Goal: Task Accomplishment & Management: Manage account settings

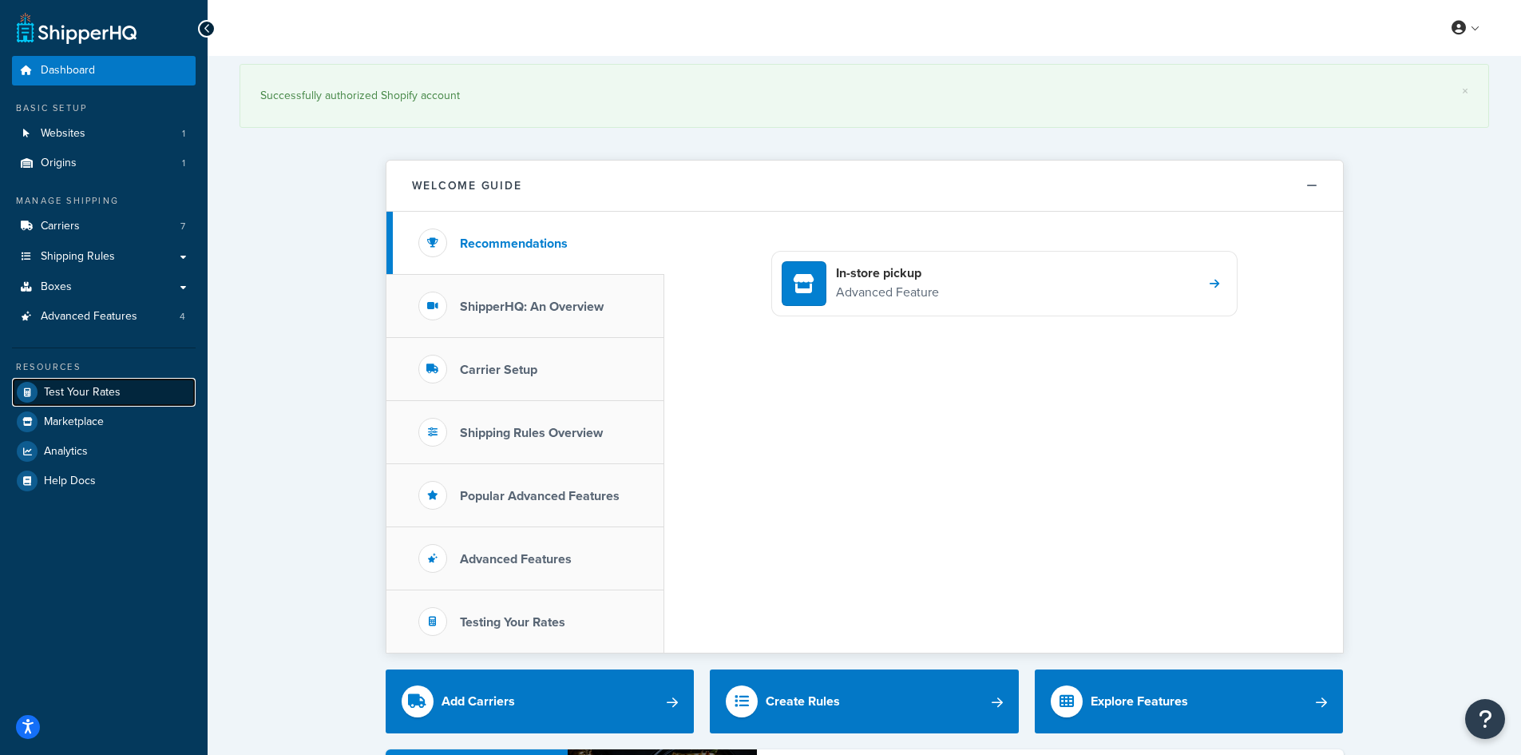
click at [88, 382] on link "Test Your Rates" at bounding box center [104, 392] width 184 height 29
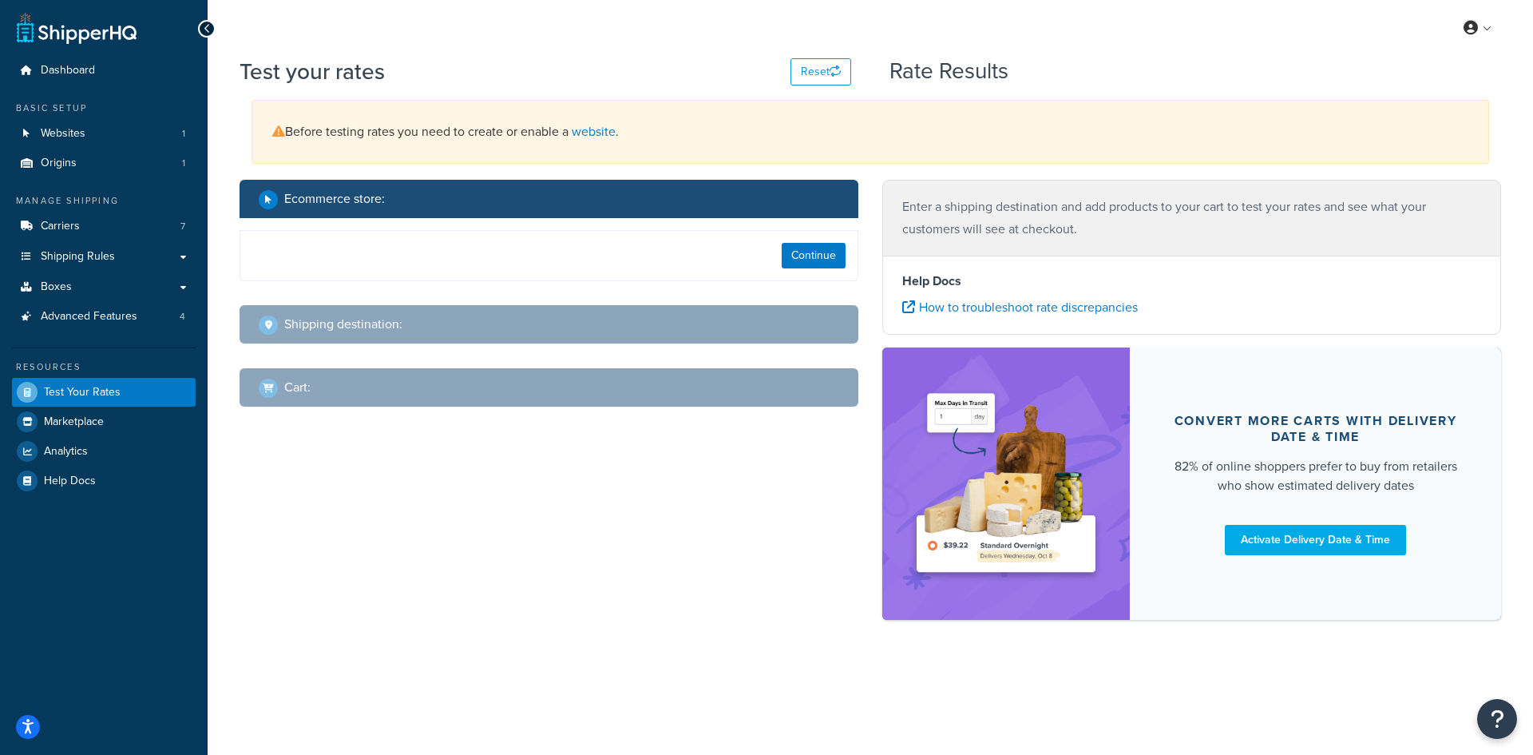
select select "TX"
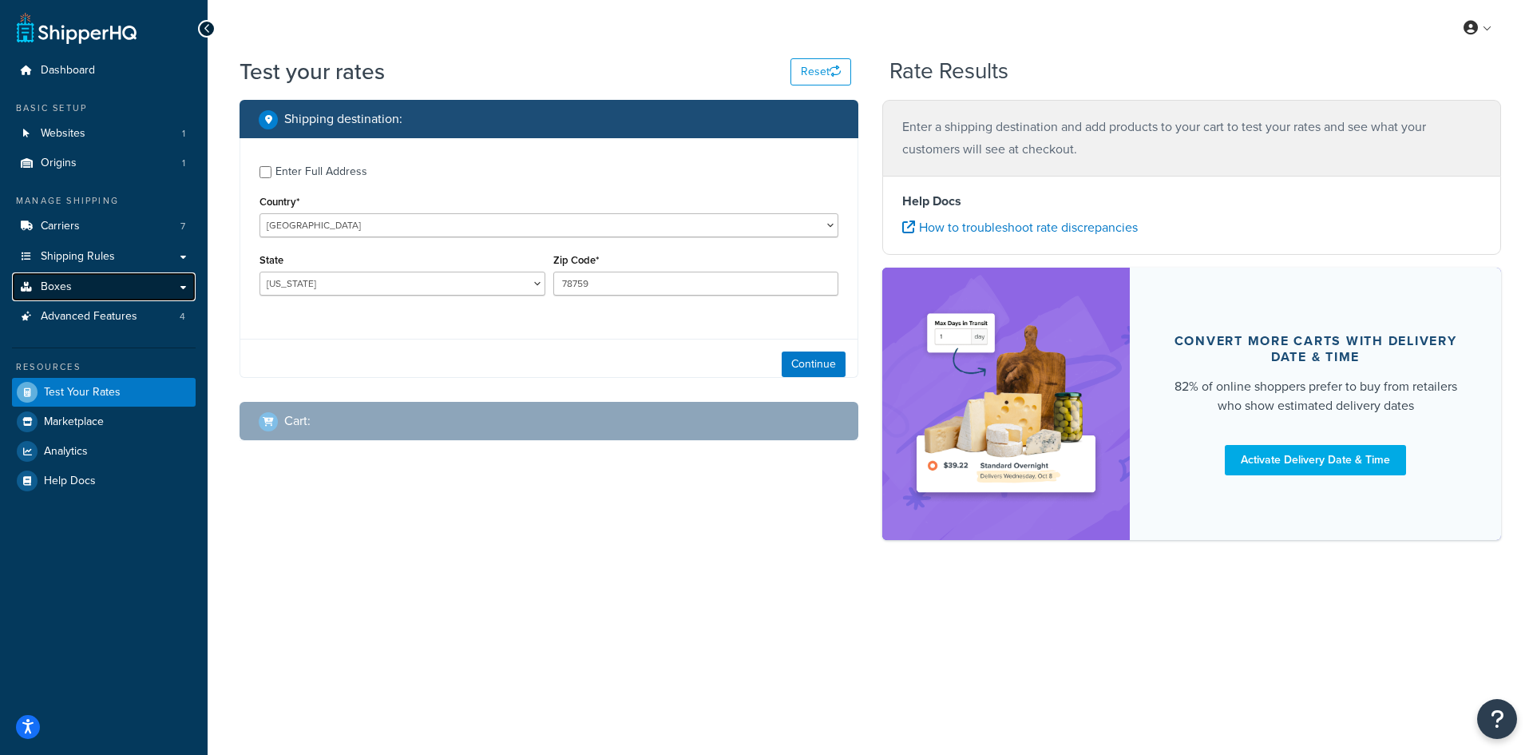
click at [65, 284] on span "Boxes" at bounding box center [56, 287] width 31 height 14
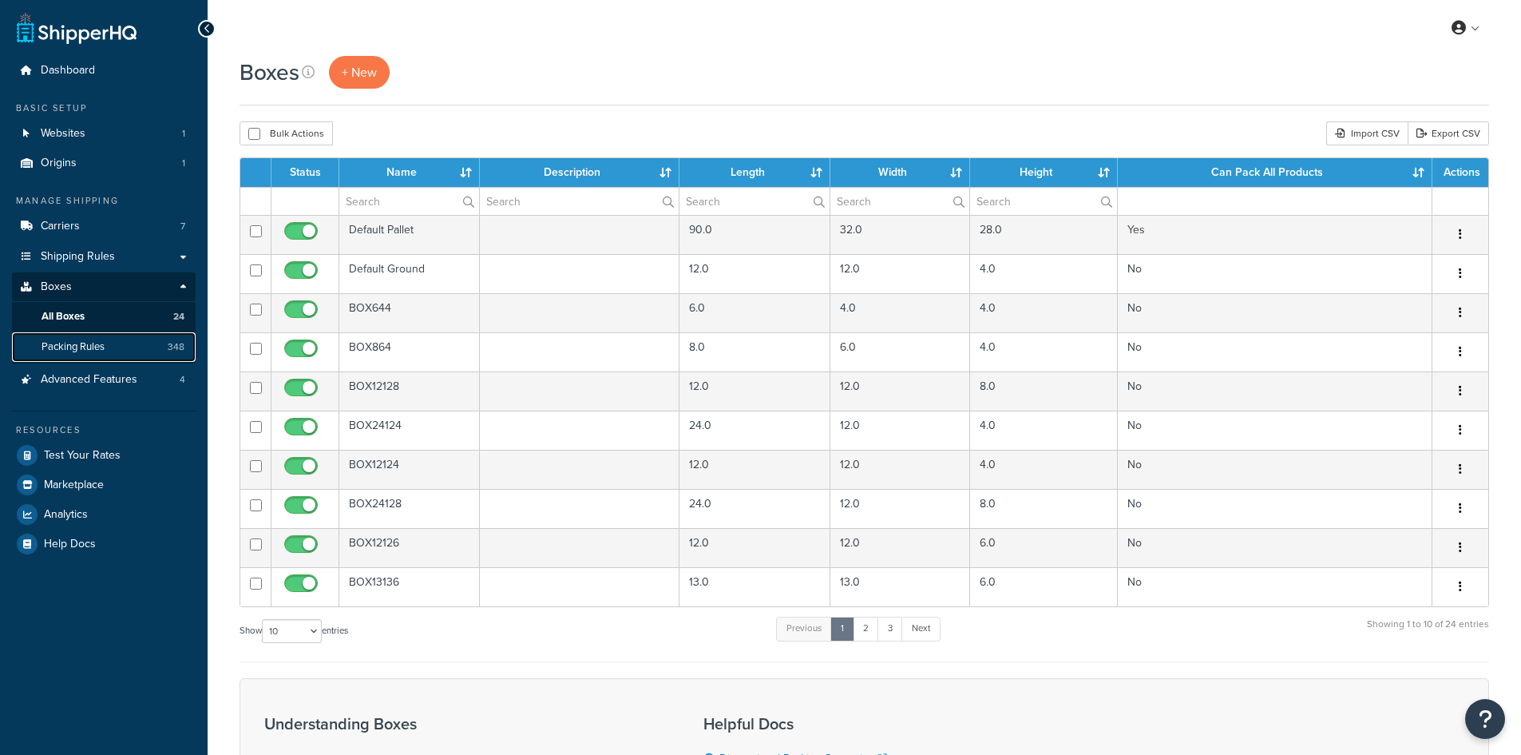
click at [73, 352] on span "Packing Rules" at bounding box center [73, 347] width 63 height 14
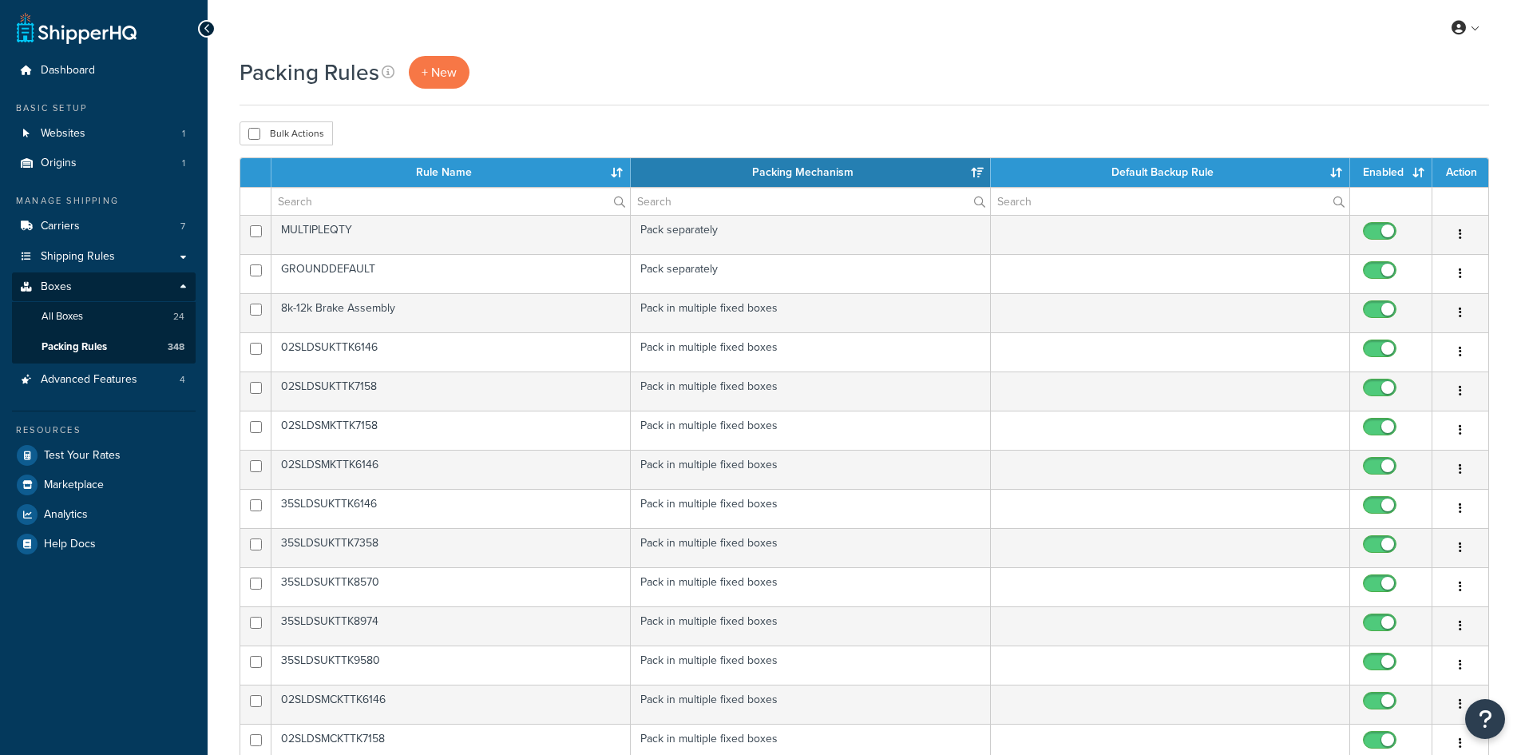
select select "15"
click at [371, 200] on input "text" at bounding box center [451, 201] width 359 height 27
paste input "TA1072STDPFNDR-DBKTPAIR"
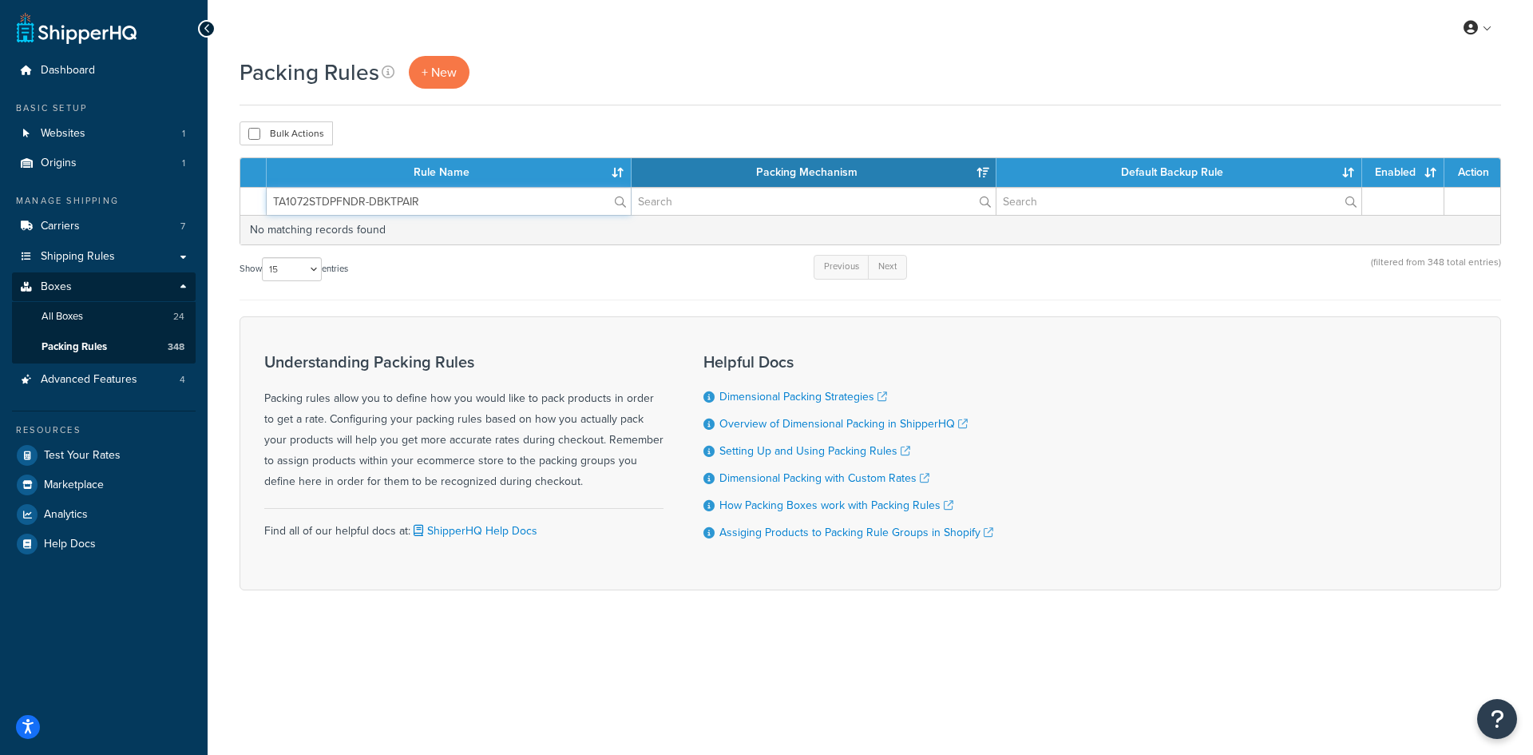
click at [467, 199] on input "TA1072STDPFNDR-DBKTPAIR" at bounding box center [449, 201] width 364 height 27
drag, startPoint x: 430, startPoint y: 204, endPoint x: 370, endPoint y: 192, distance: 61.1
click at [370, 192] on input "TA1072STDPFNDR-DBKTPAIR" at bounding box center [449, 201] width 364 height 27
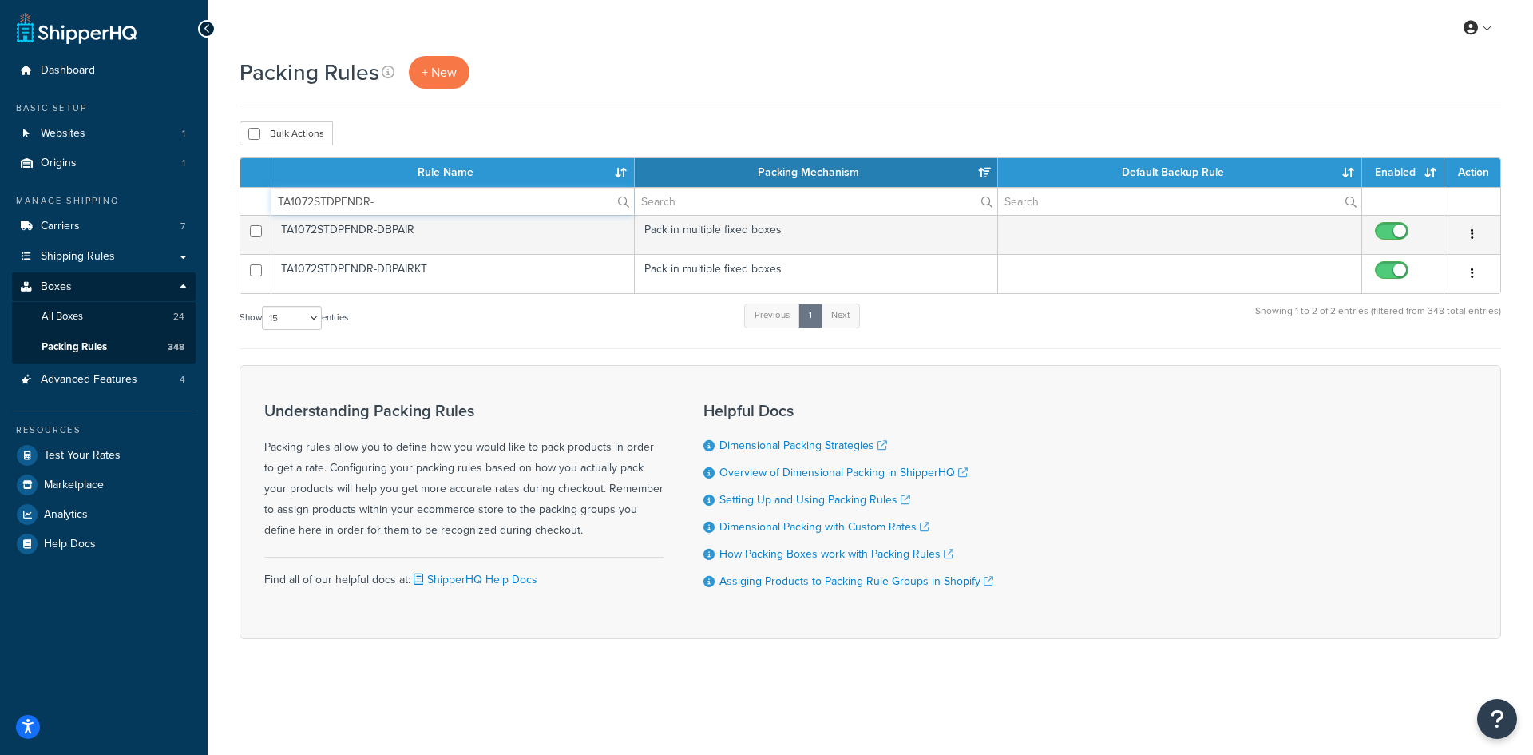
type input "TA1072STDPFNDR-"
click at [495, 323] on div "Show 10 15 25 50 100 entries Previous 1 Next Showing 1 to 2 of 2 entries (filte…" at bounding box center [871, 325] width 1262 height 47
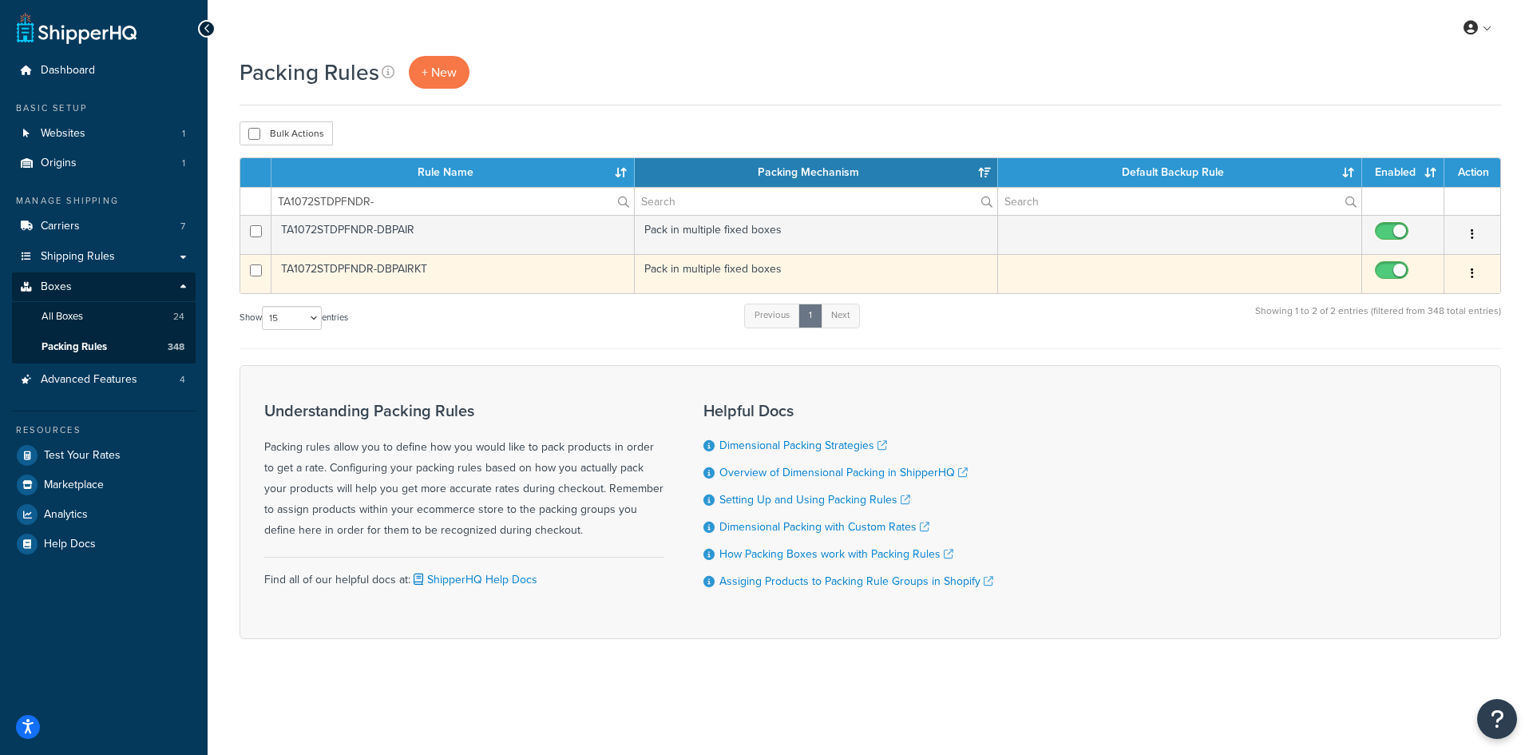
click at [422, 274] on td "TA1072STDPFNDR-DBPAIRKT" at bounding box center [453, 273] width 363 height 39
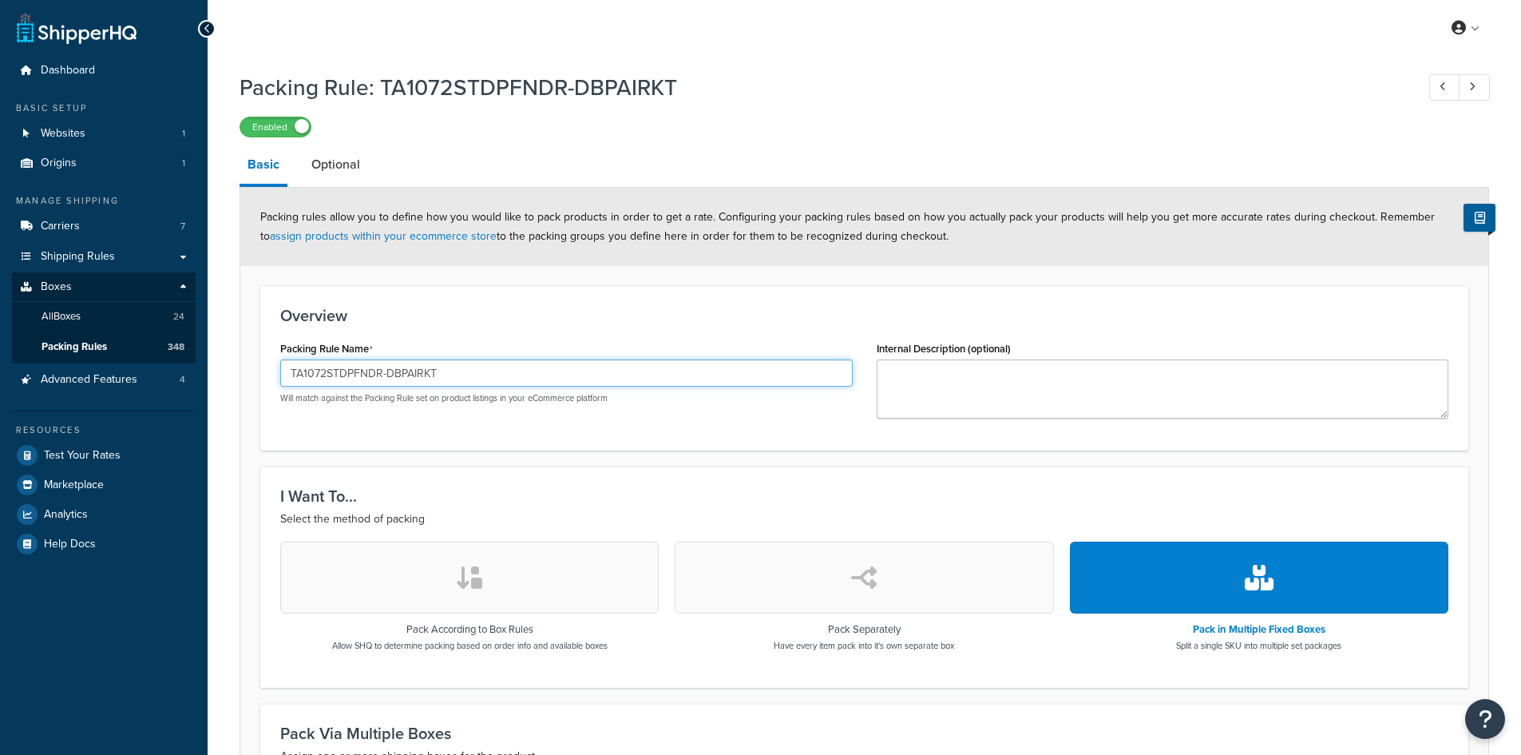
click at [402, 383] on input "TA1072STDPFNDR-DBPAIRKT" at bounding box center [566, 372] width 573 height 27
click at [347, 169] on link "Optional" at bounding box center [335, 164] width 65 height 38
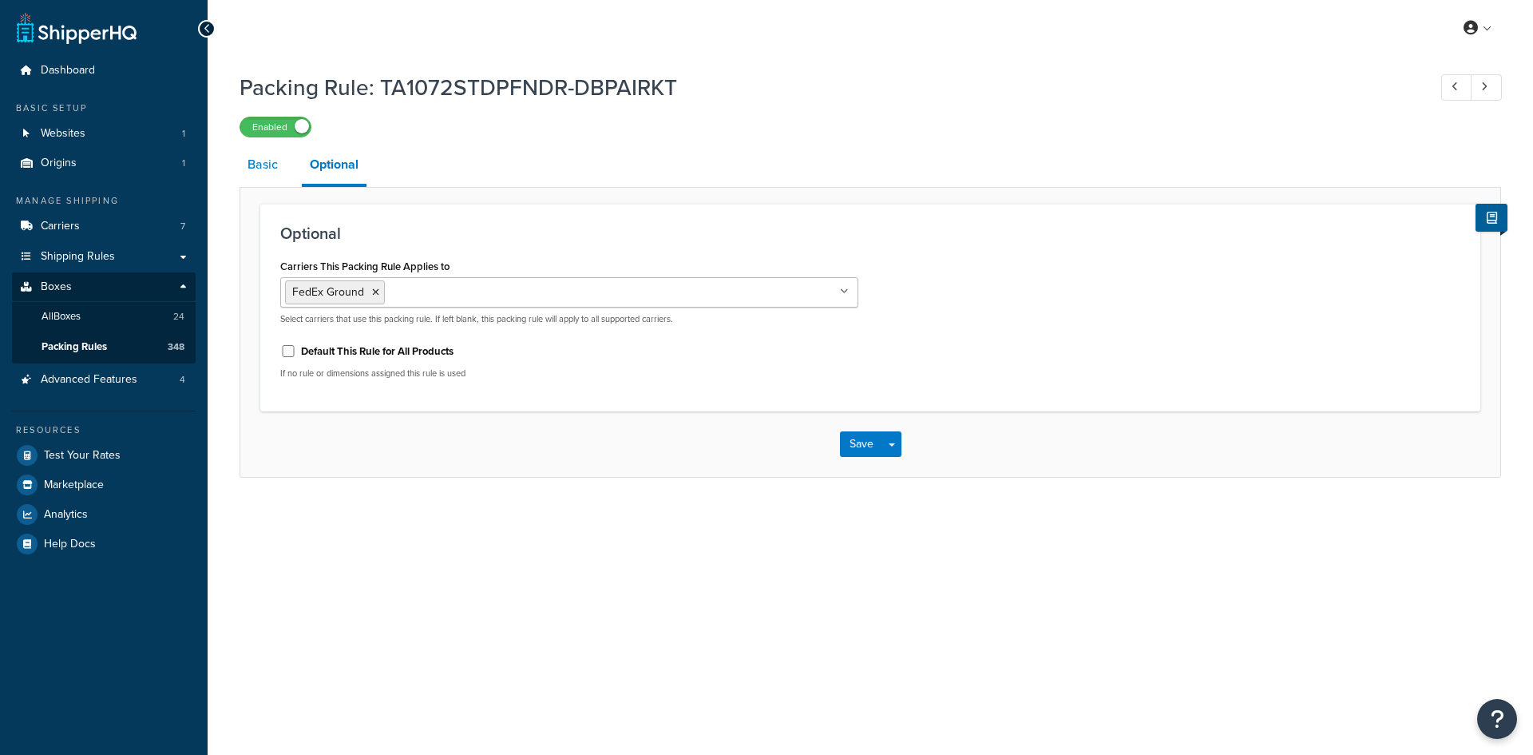
click at [272, 169] on link "Basic" at bounding box center [263, 164] width 46 height 38
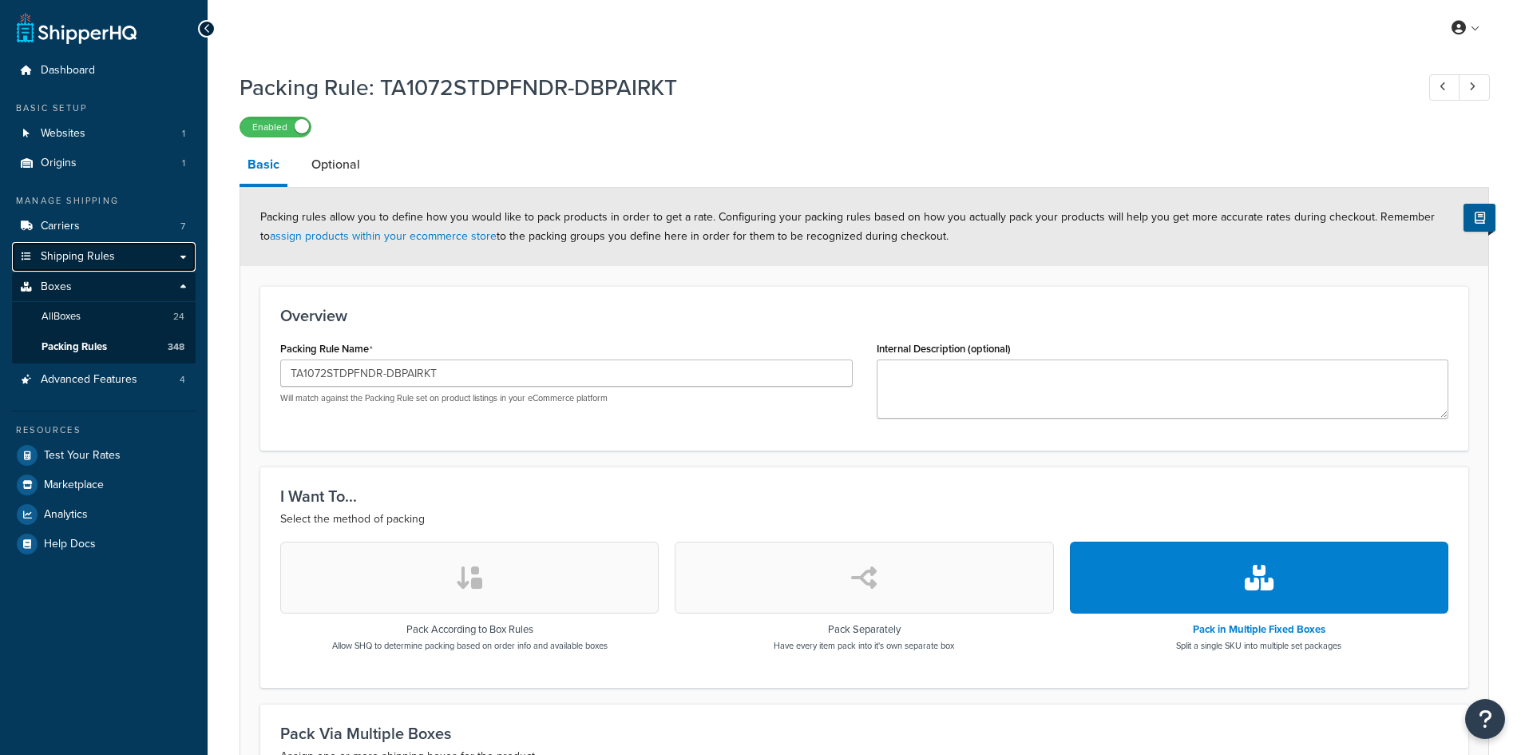
click at [68, 250] on span "Shipping Rules" at bounding box center [78, 257] width 74 height 14
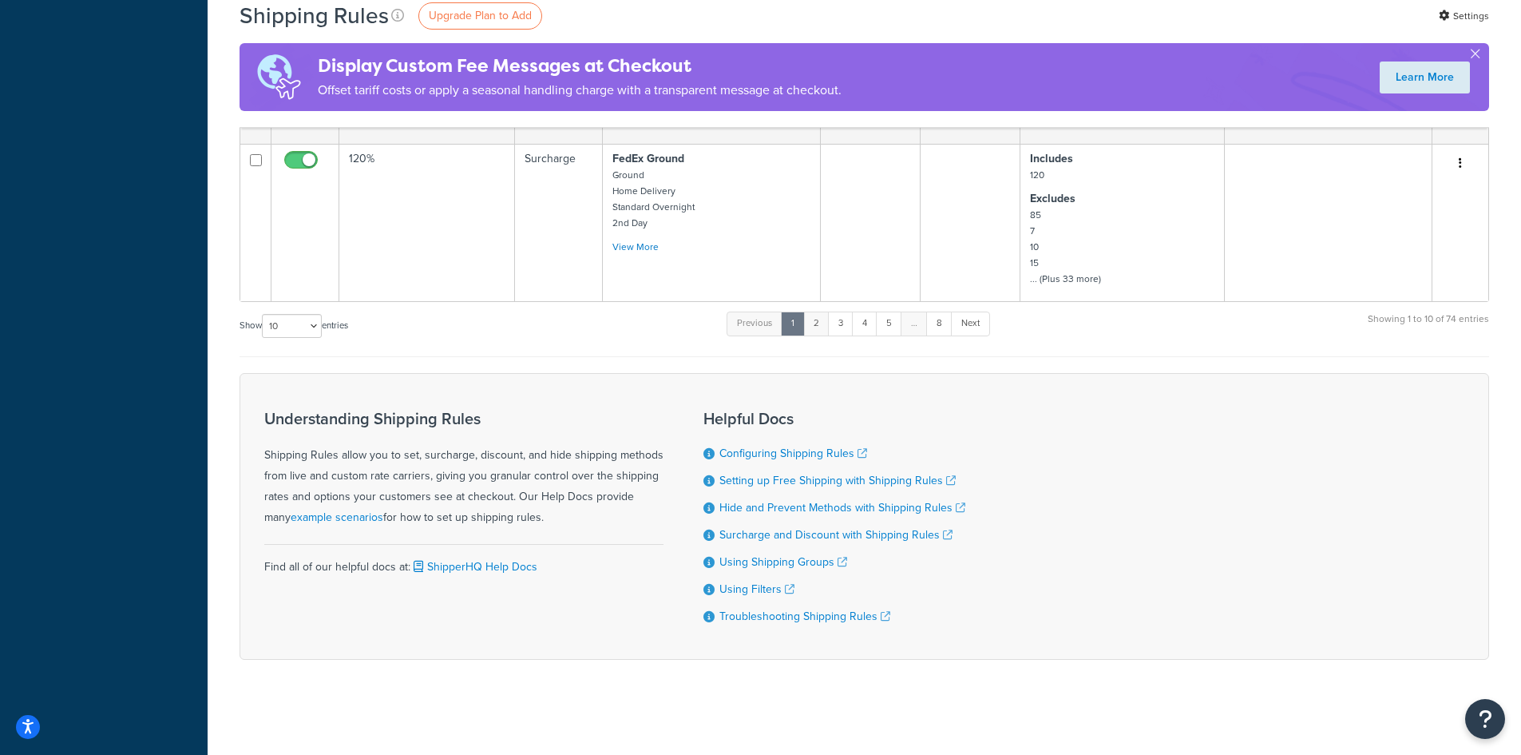
scroll to position [1350, 0]
click at [306, 322] on select "10 15 25 50 100 1000" at bounding box center [292, 325] width 60 height 24
select select "1000"
click at [264, 313] on select "10 15 25 50 100 1000" at bounding box center [292, 325] width 60 height 24
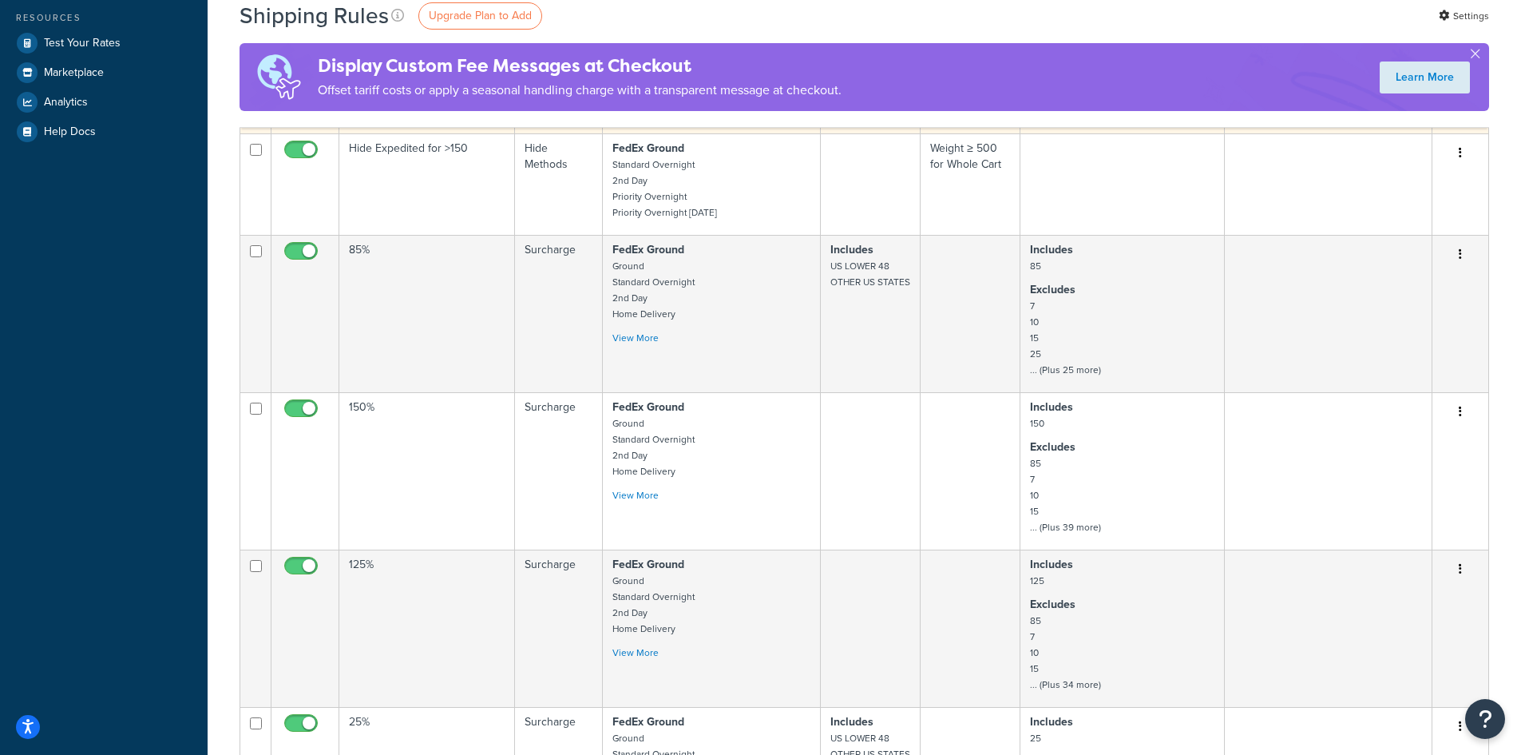
scroll to position [0, 0]
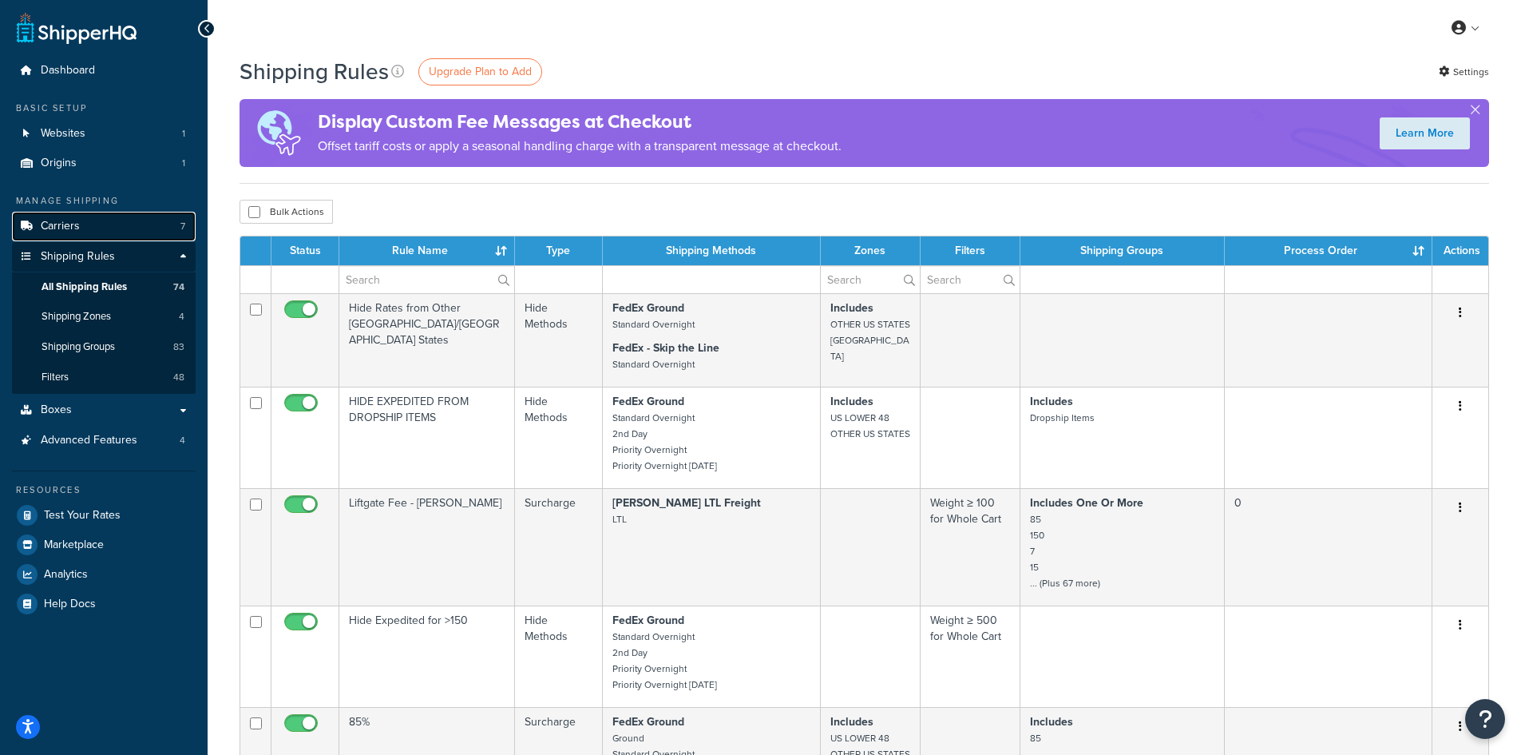
click at [66, 226] on span "Carriers" at bounding box center [60, 227] width 39 height 14
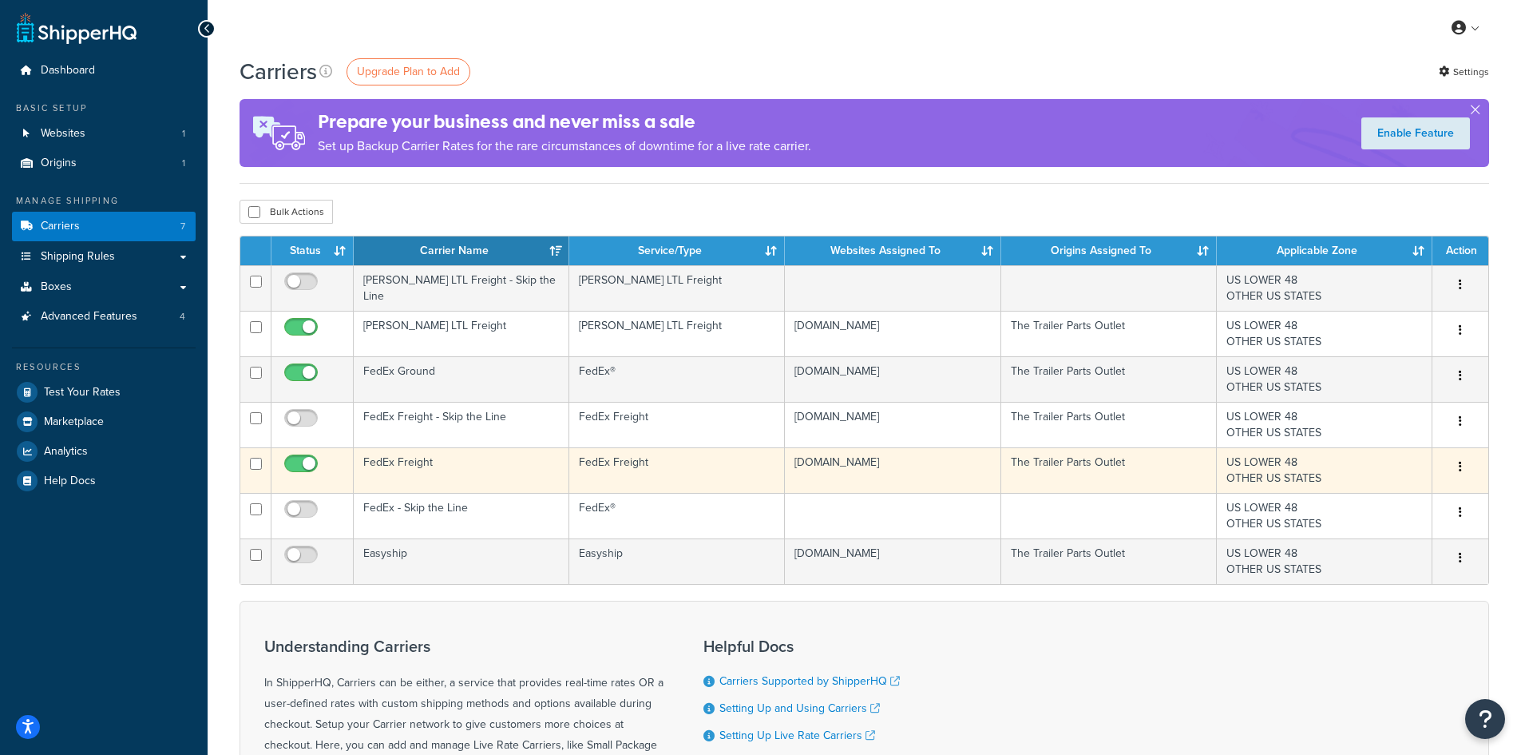
click at [455, 469] on td "FedEx Freight" at bounding box center [462, 470] width 216 height 46
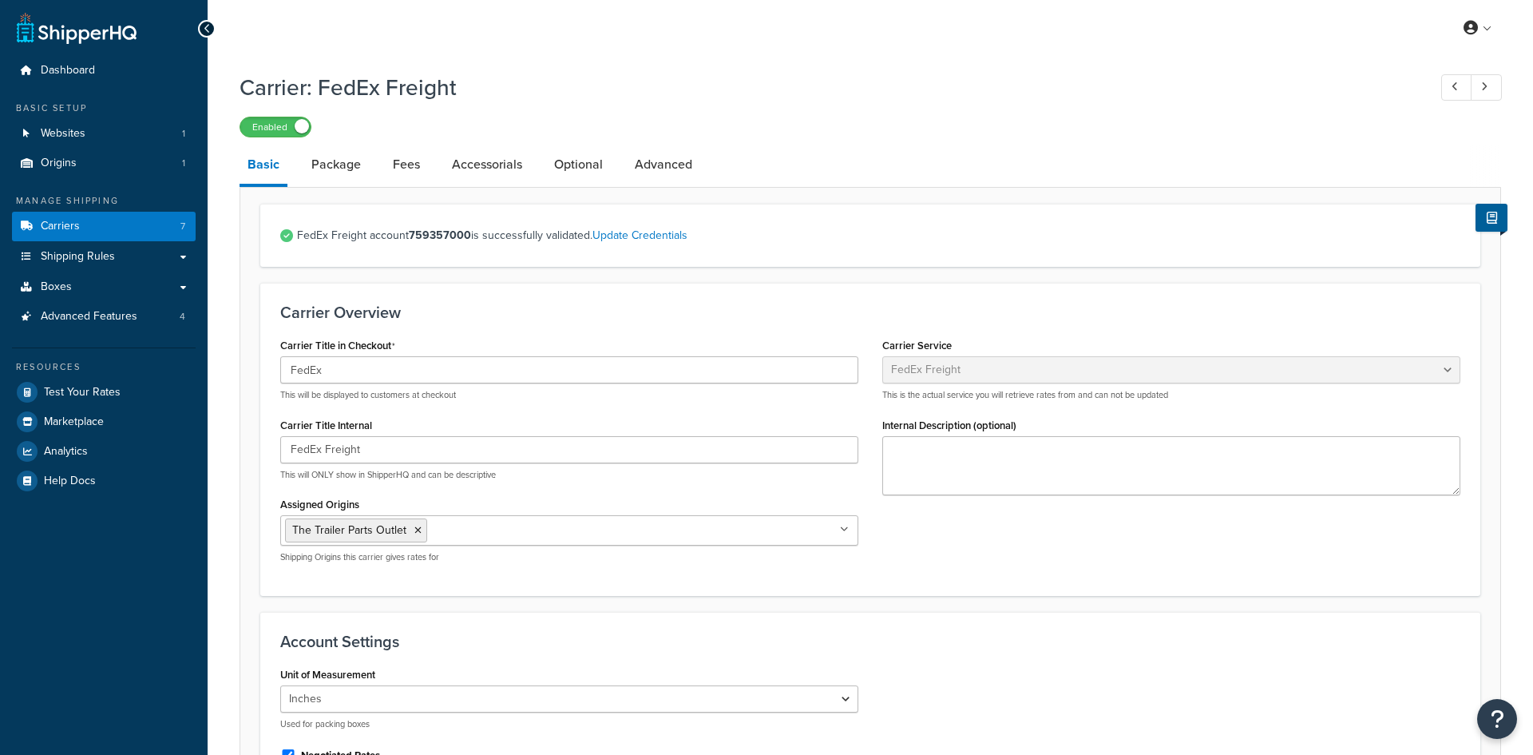
select select "fedExFreight"
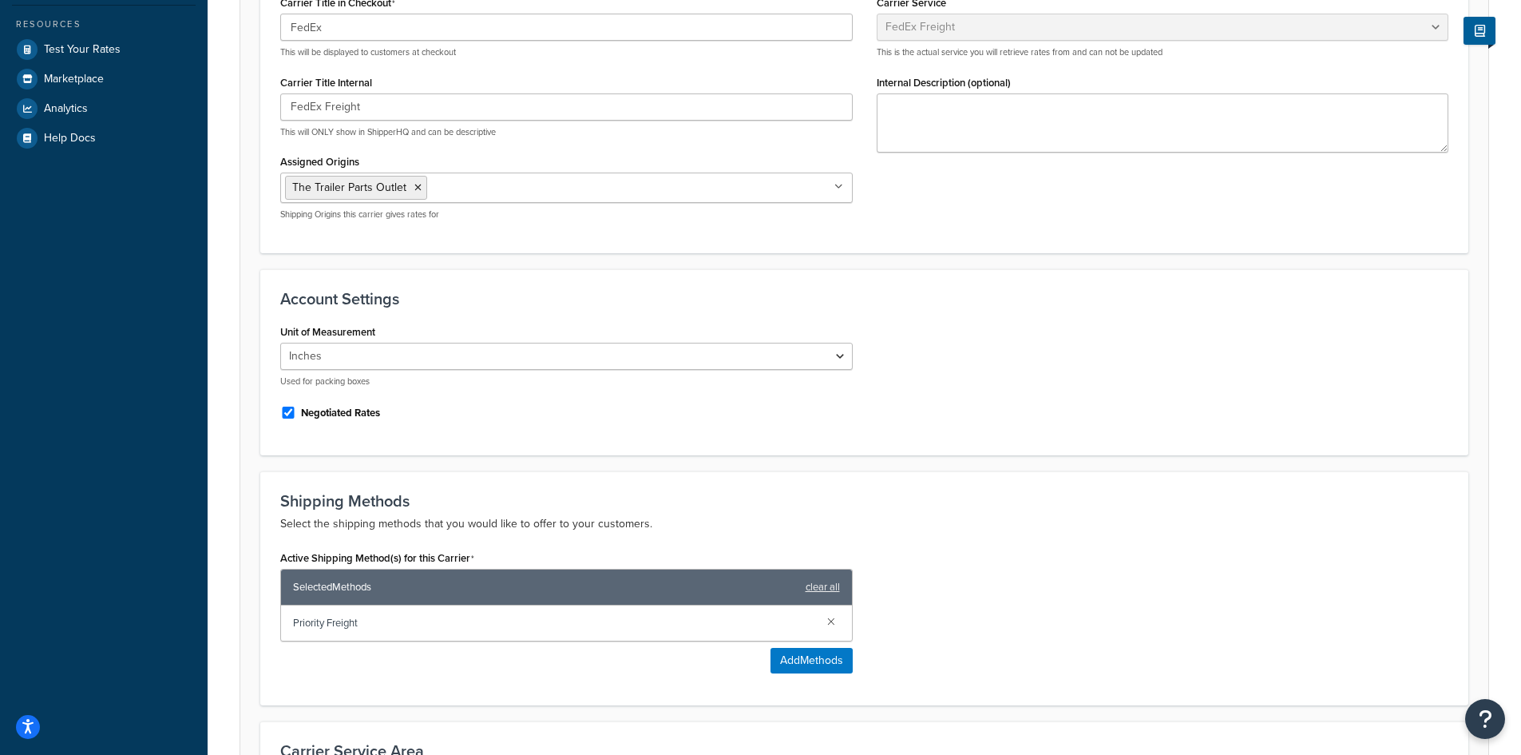
scroll to position [62, 0]
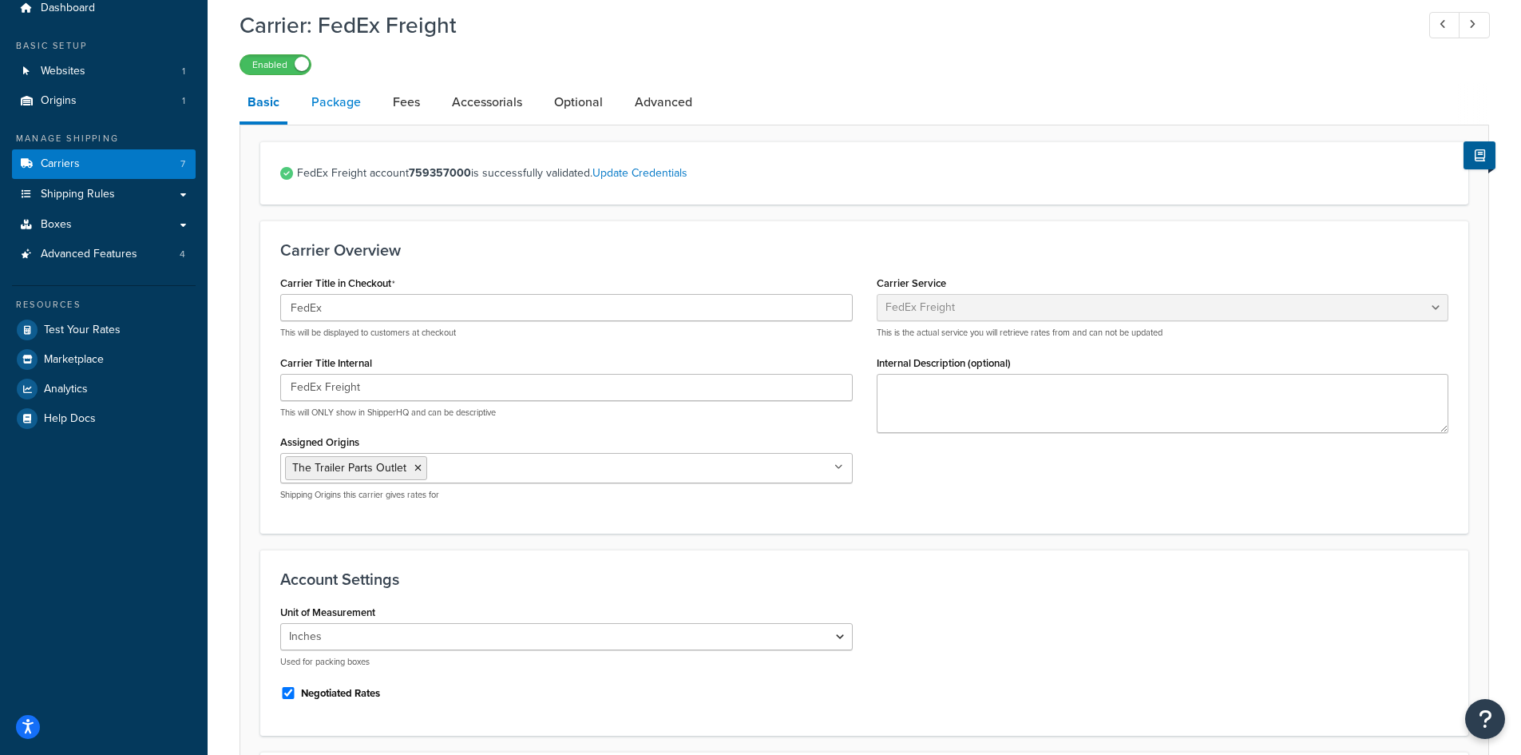
click at [339, 120] on link "Package" at bounding box center [335, 102] width 65 height 38
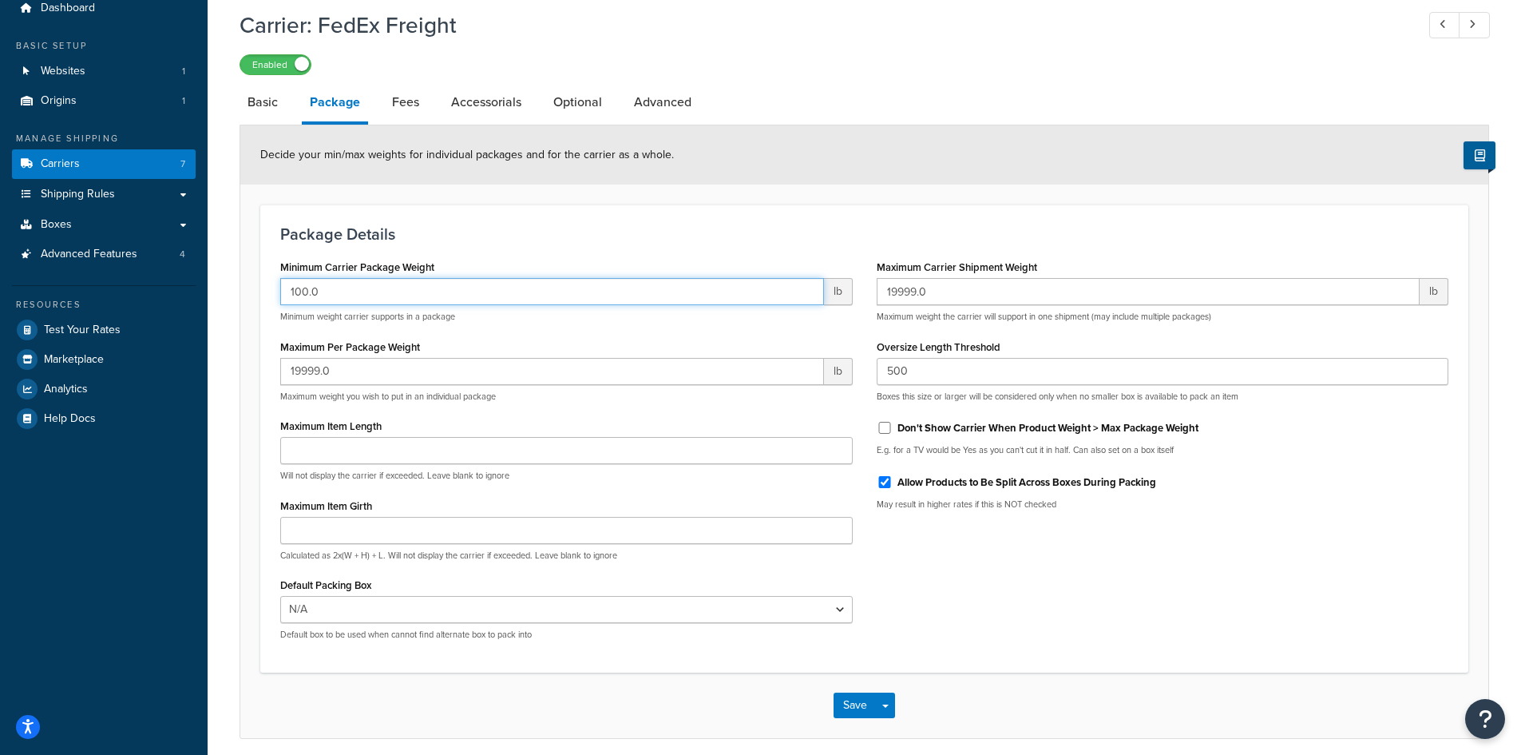
drag, startPoint x: 415, startPoint y: 290, endPoint x: 160, endPoint y: 292, distance: 255.6
click at [160, 292] on div "Dashboard Basic Setup Websites 1 Origins 1 Manage Shipping Carriers 7 Shipping …" at bounding box center [760, 378] width 1521 height 881
type input "70"
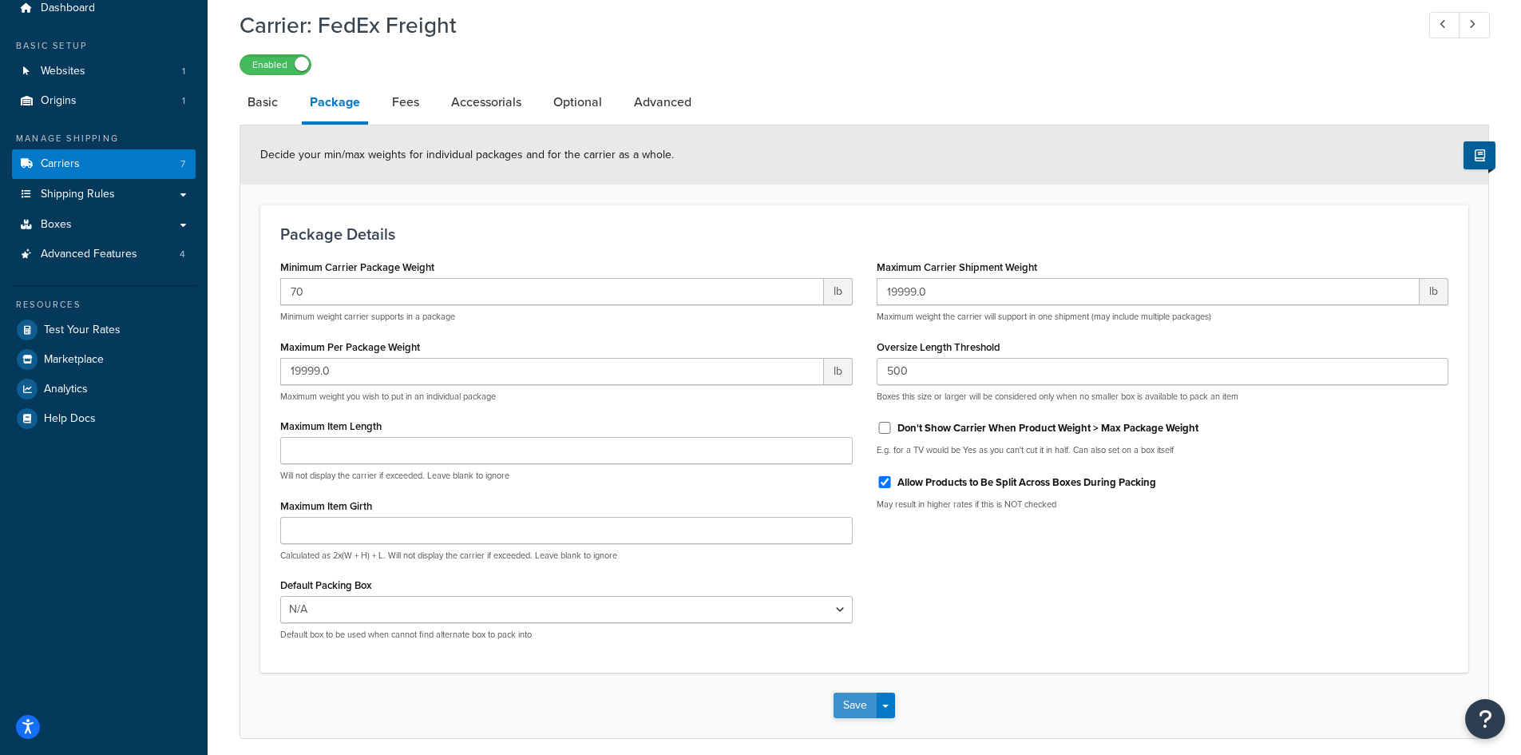
click at [852, 713] on button "Save" at bounding box center [855, 705] width 43 height 26
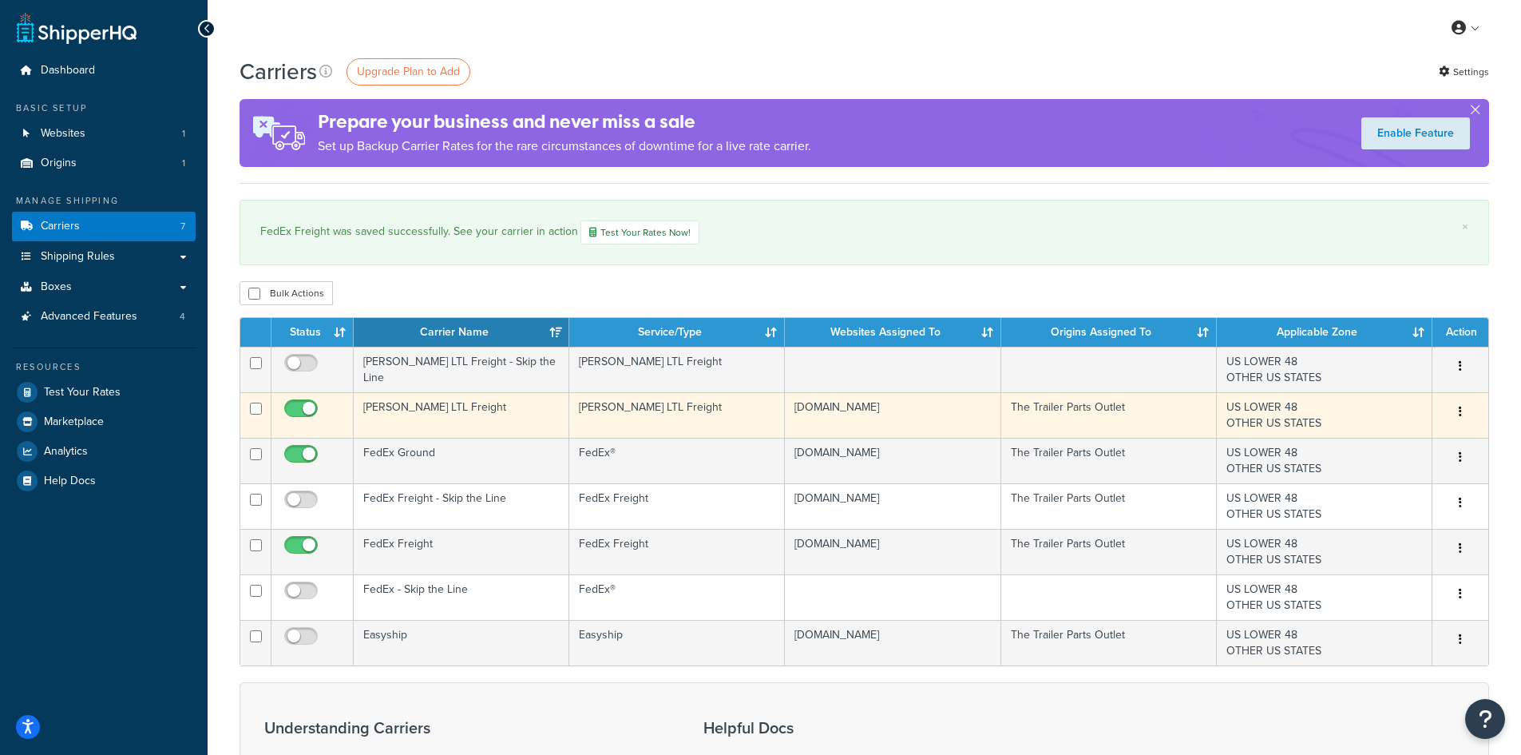
click at [407, 412] on td "[PERSON_NAME] LTL Freight" at bounding box center [462, 415] width 216 height 46
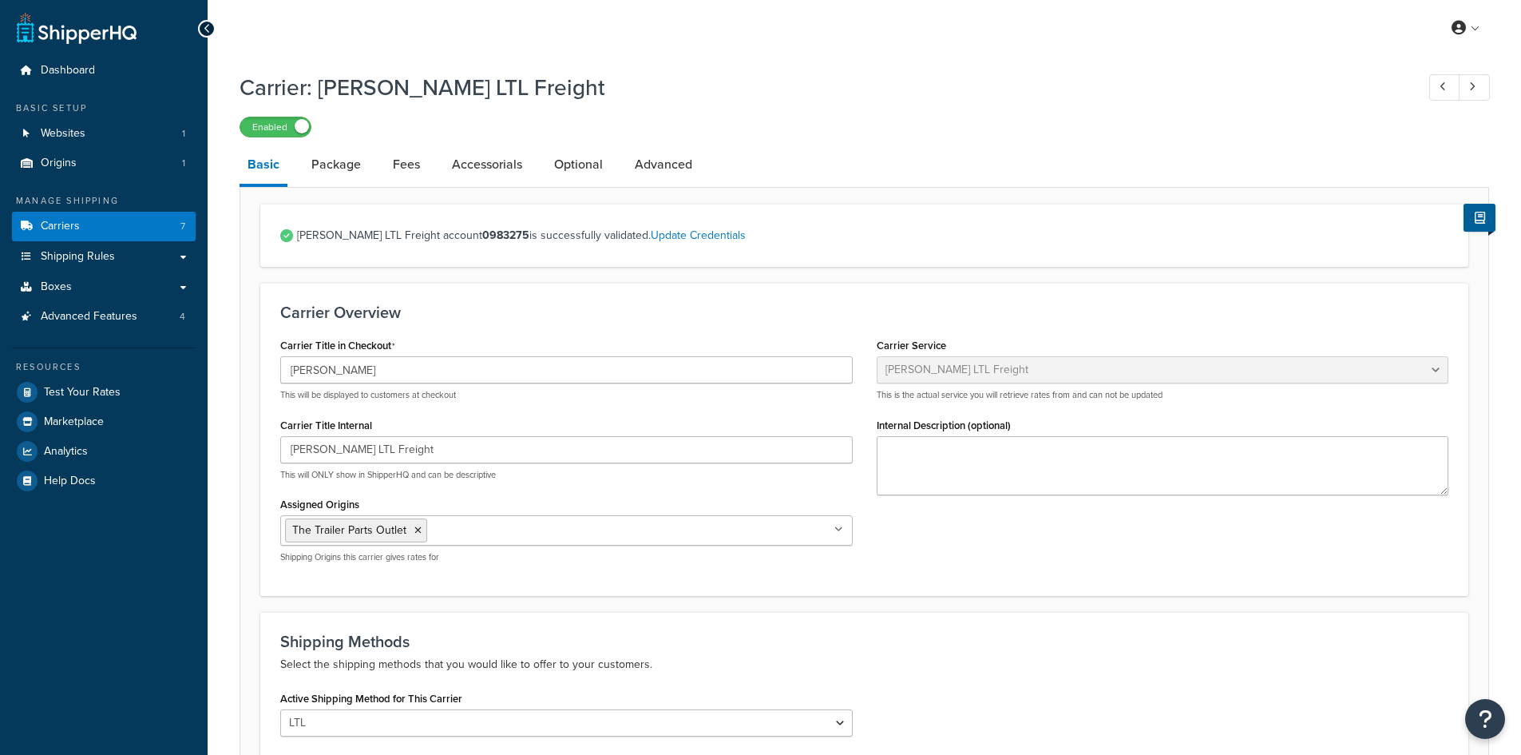
select select "saiaFreight"
click at [410, 169] on link "Fees" at bounding box center [406, 164] width 43 height 38
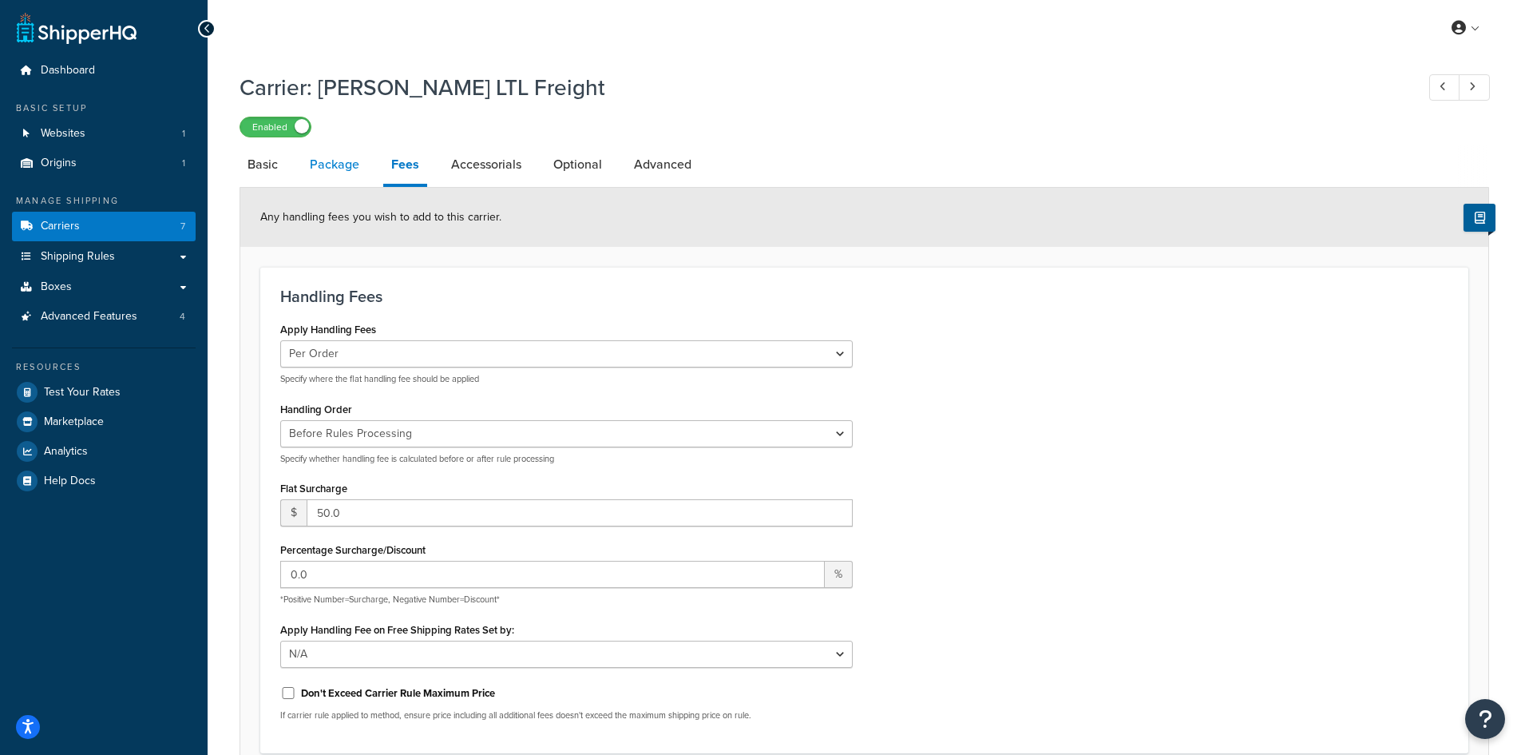
click at [331, 161] on link "Package" at bounding box center [334, 164] width 65 height 38
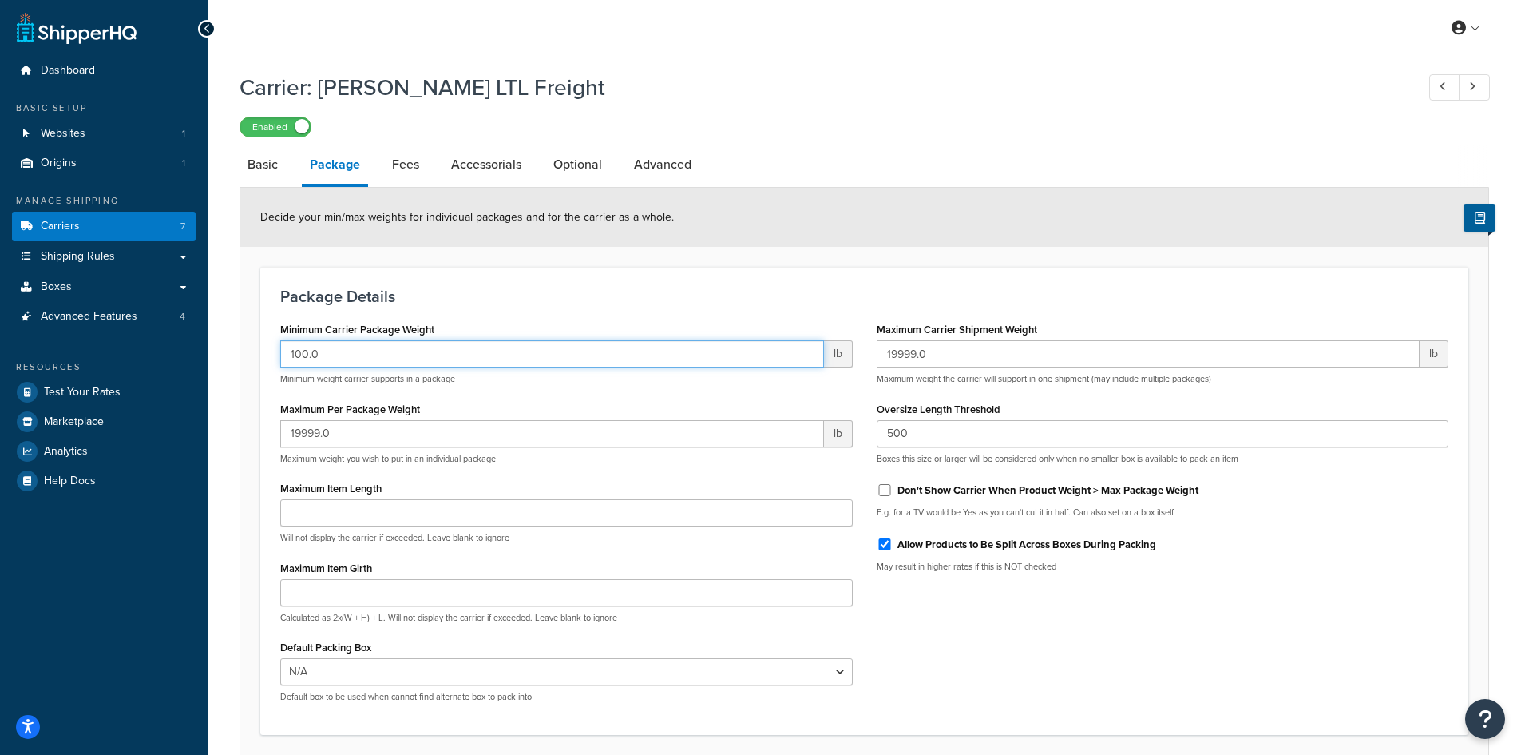
drag, startPoint x: 353, startPoint y: 355, endPoint x: 242, endPoint y: 371, distance: 112.3
click at [242, 371] on form "Decide your min/max weights for individual packages and for the carrier as a wh…" at bounding box center [864, 494] width 1248 height 613
type input "70"
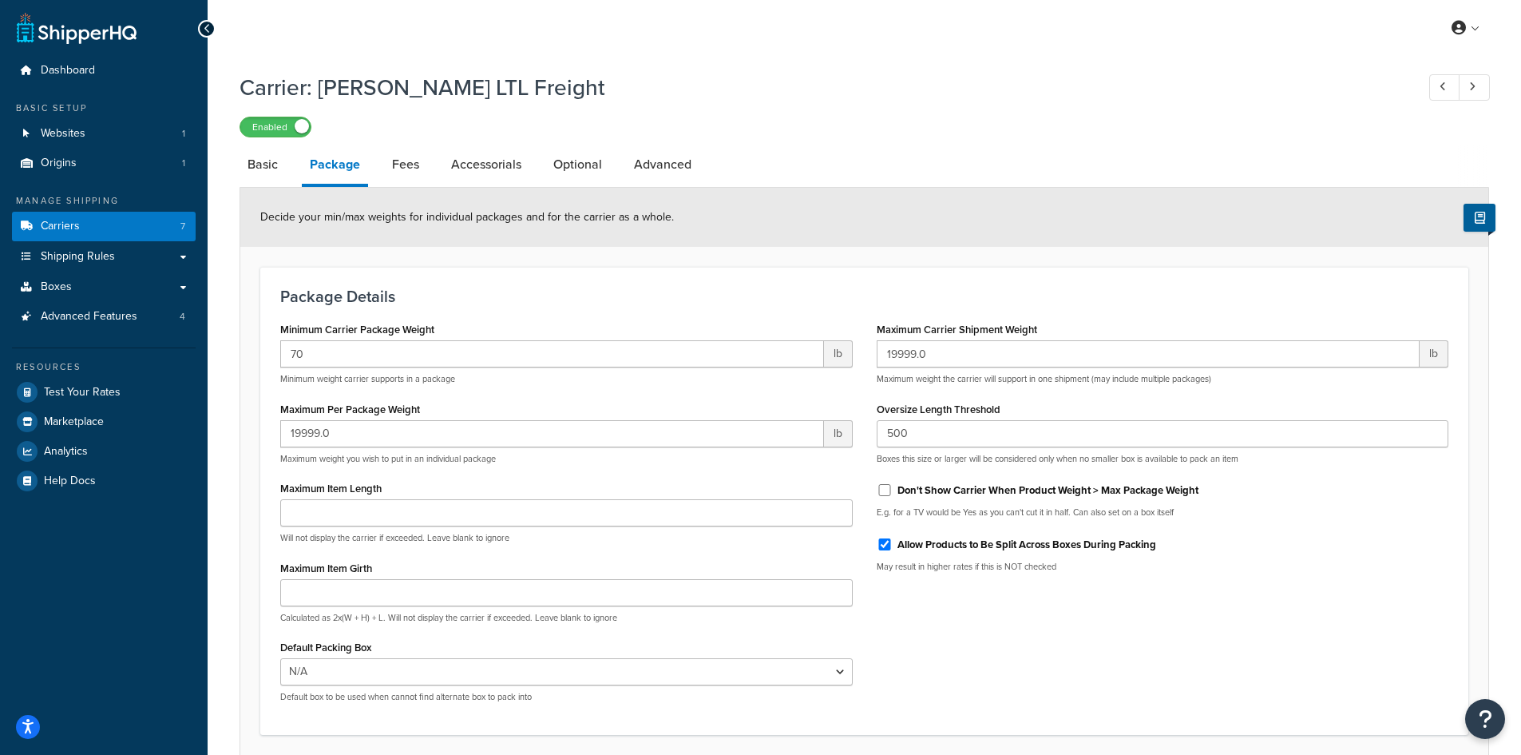
click at [652, 293] on h3 "Package Details" at bounding box center [864, 296] width 1168 height 18
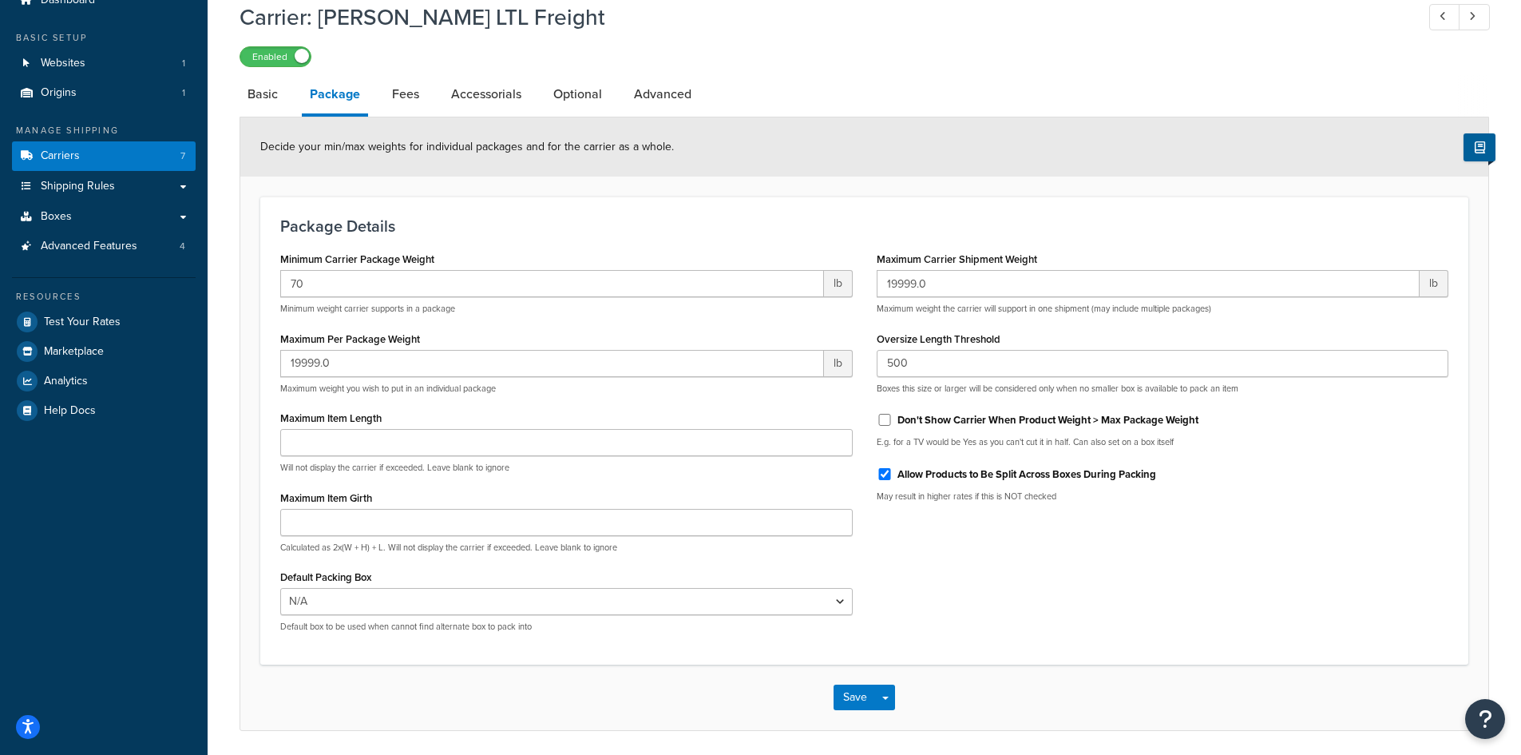
scroll to position [126, 0]
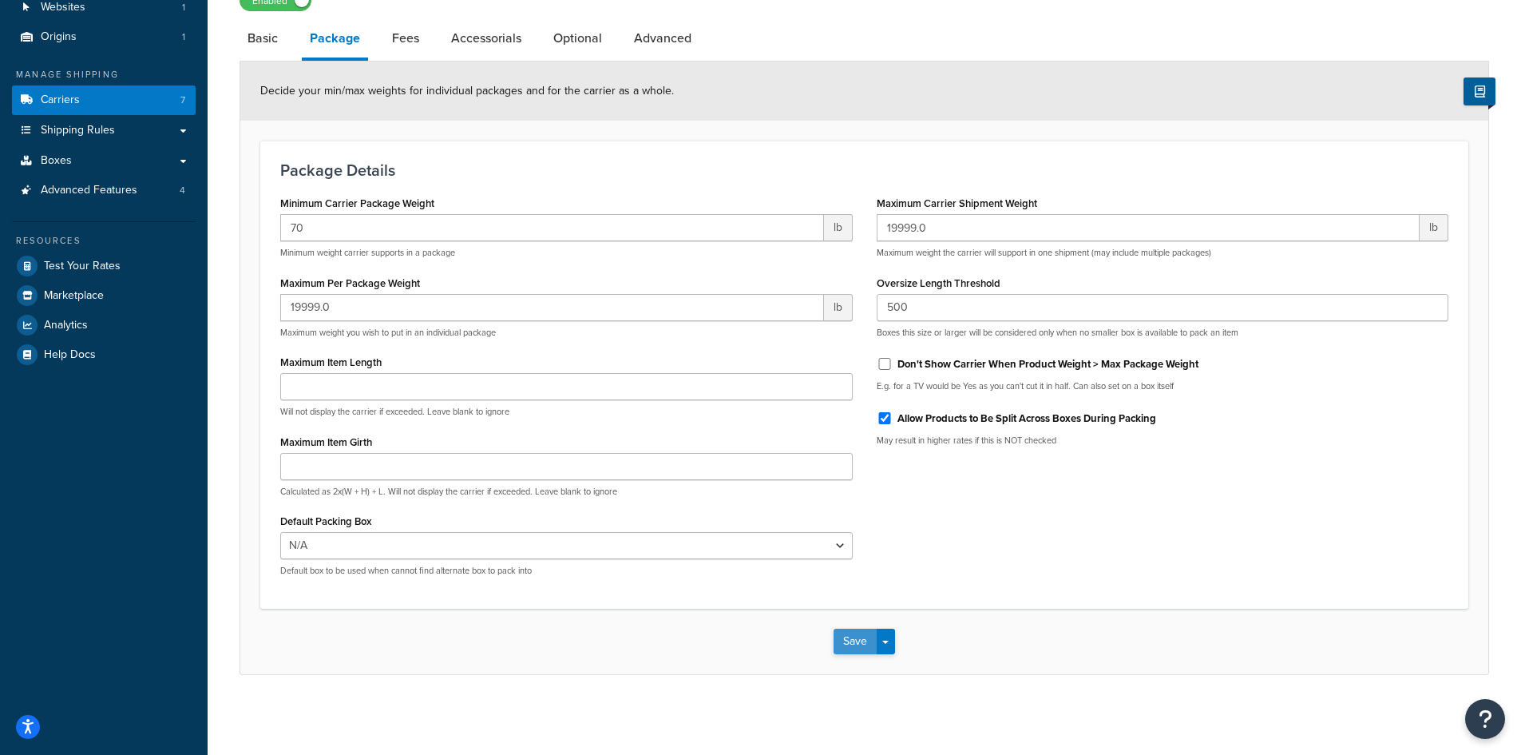
click at [851, 642] on button "Save" at bounding box center [855, 642] width 43 height 26
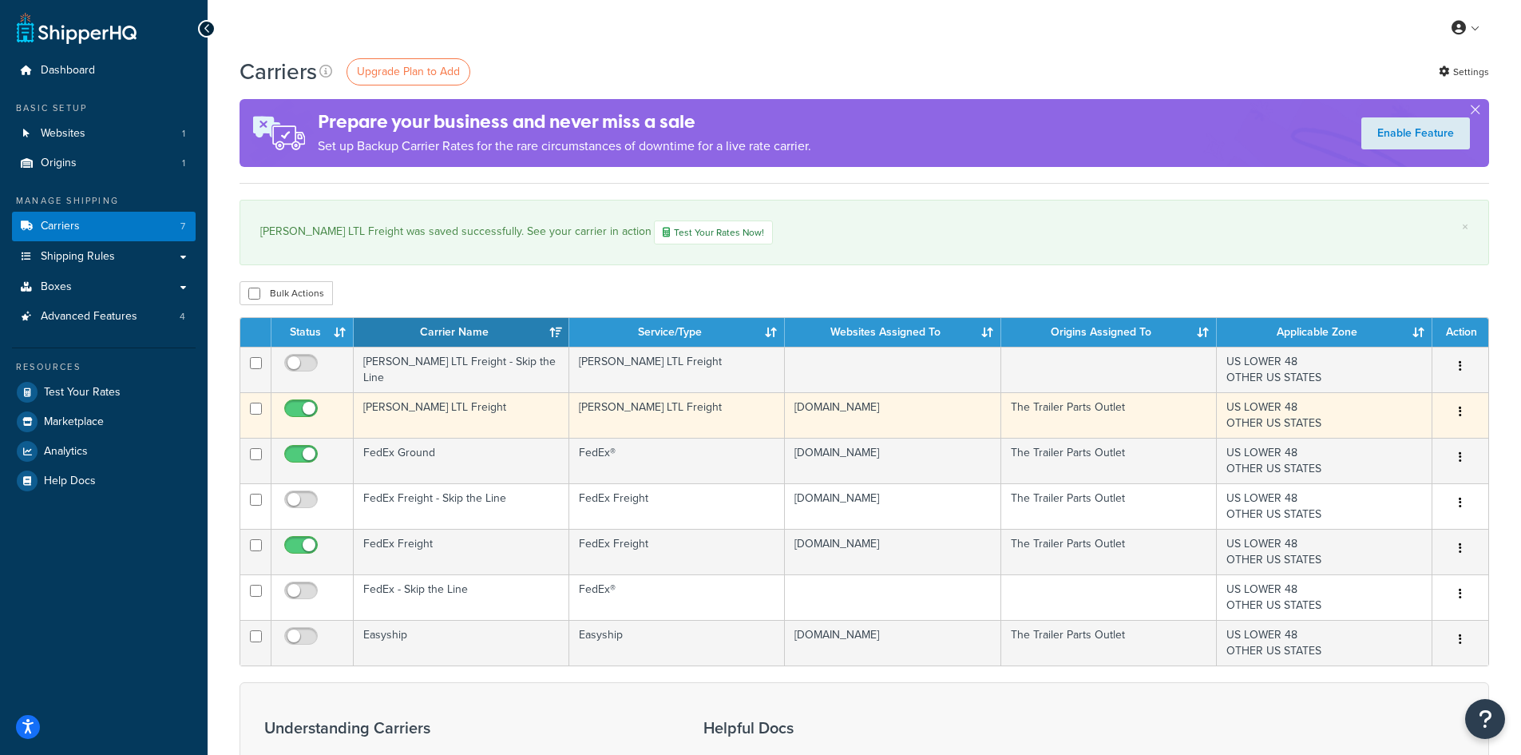
click at [382, 417] on td "[PERSON_NAME] LTL Freight" at bounding box center [462, 415] width 216 height 46
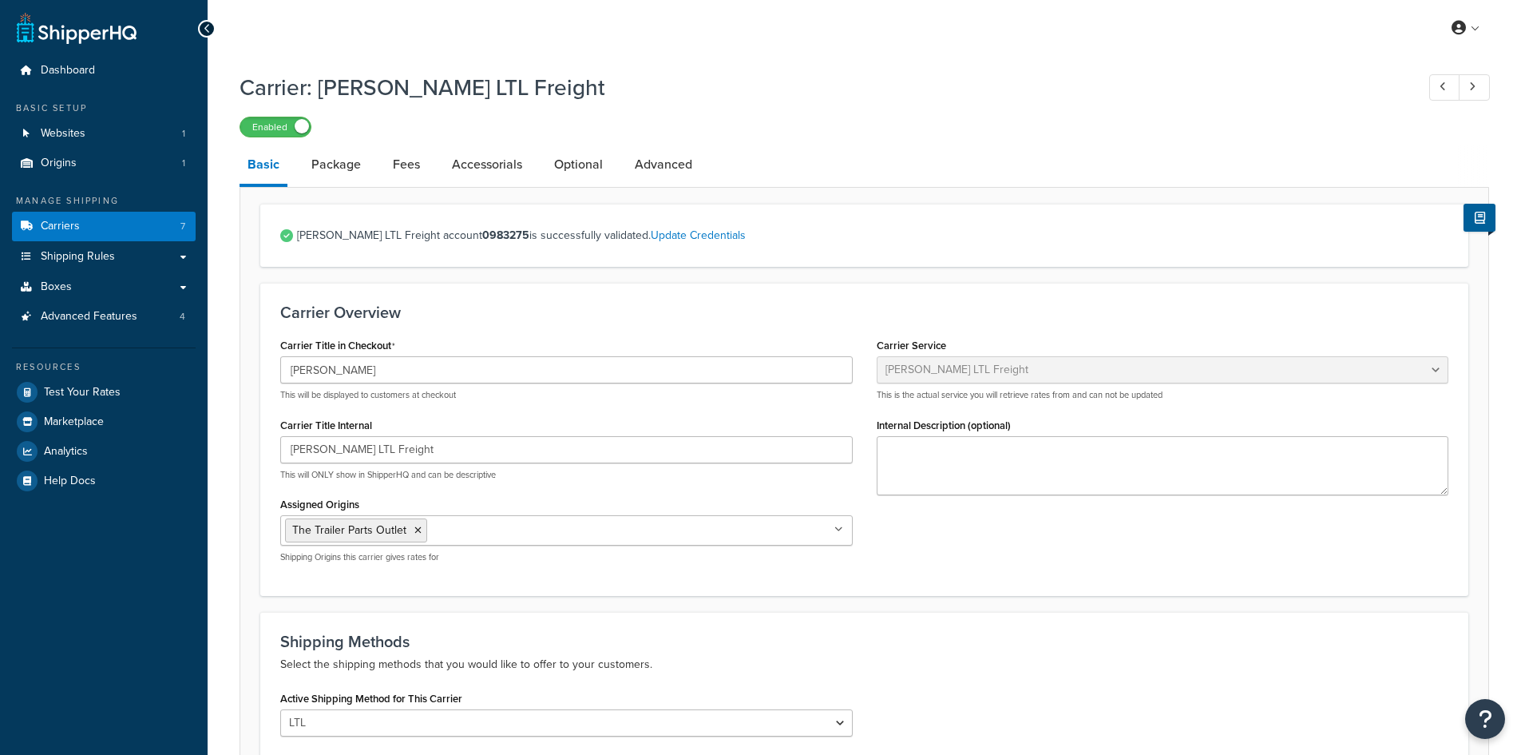
select select "saiaFreight"
click at [325, 165] on link "Package" at bounding box center [335, 164] width 65 height 38
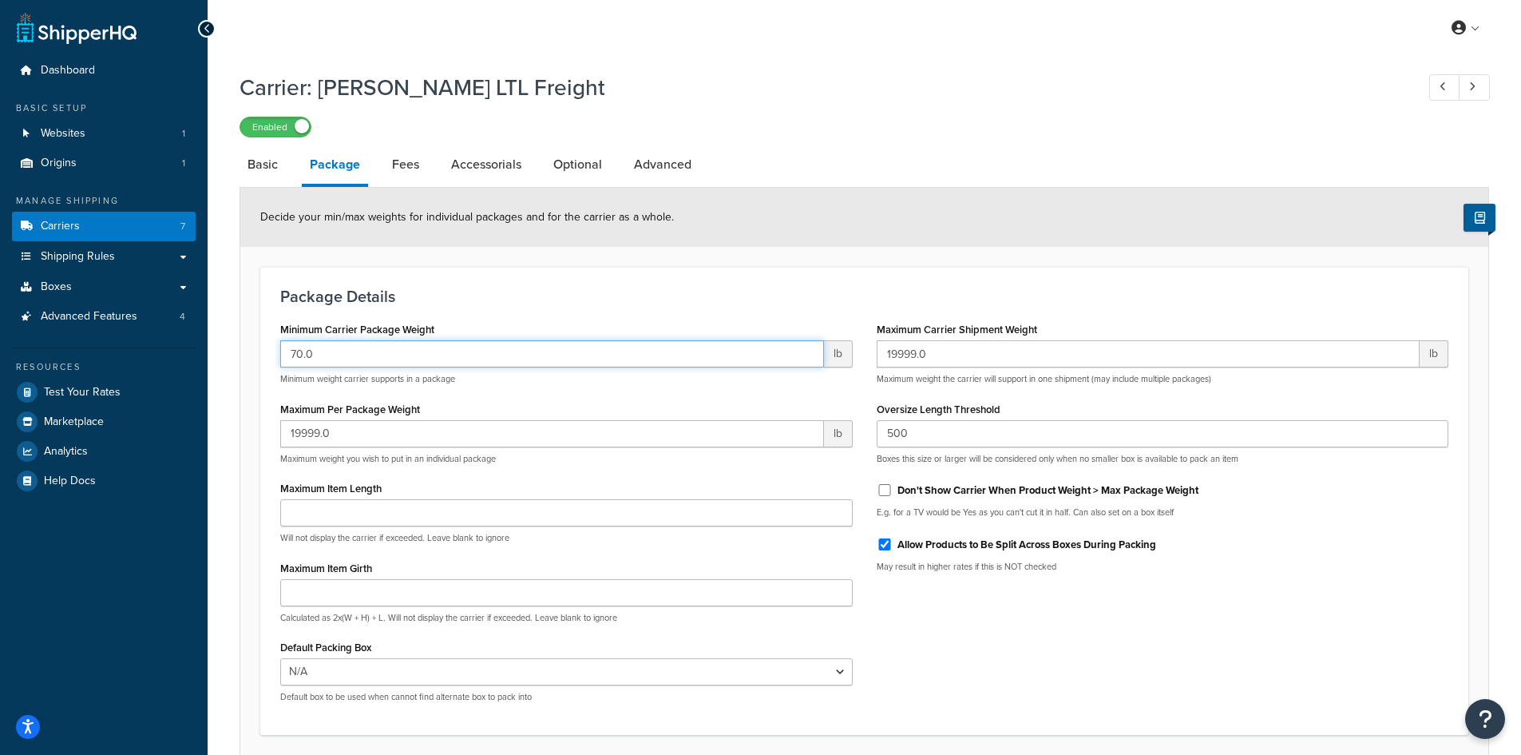
drag, startPoint x: 343, startPoint y: 355, endPoint x: 181, endPoint y: 354, distance: 161.3
click at [184, 354] on div "Dashboard Basic Setup Websites 1 Origins 1 Manage Shipping Carriers 7 Shipping …" at bounding box center [760, 440] width 1521 height 881
type input "65"
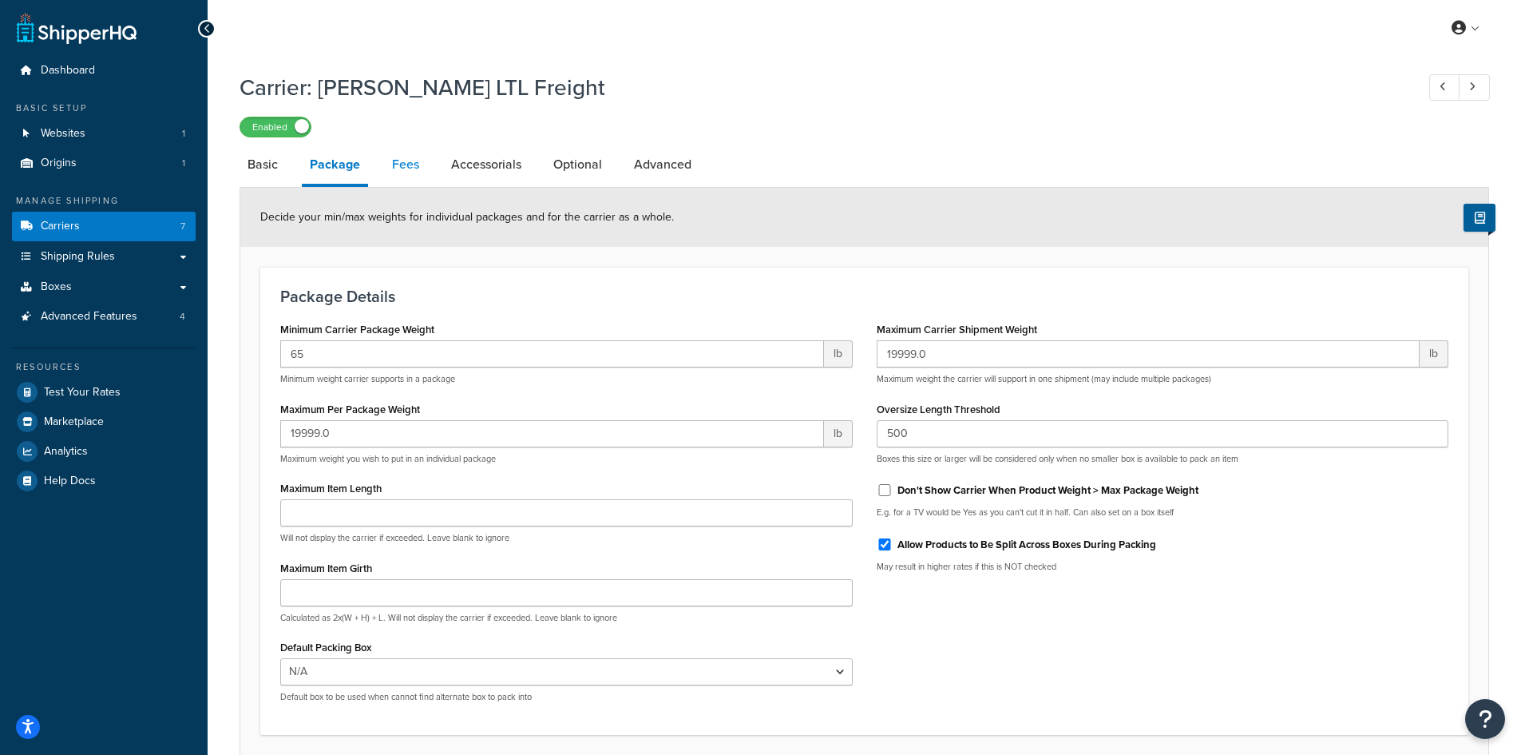
click at [411, 175] on link "Fees" at bounding box center [405, 164] width 43 height 38
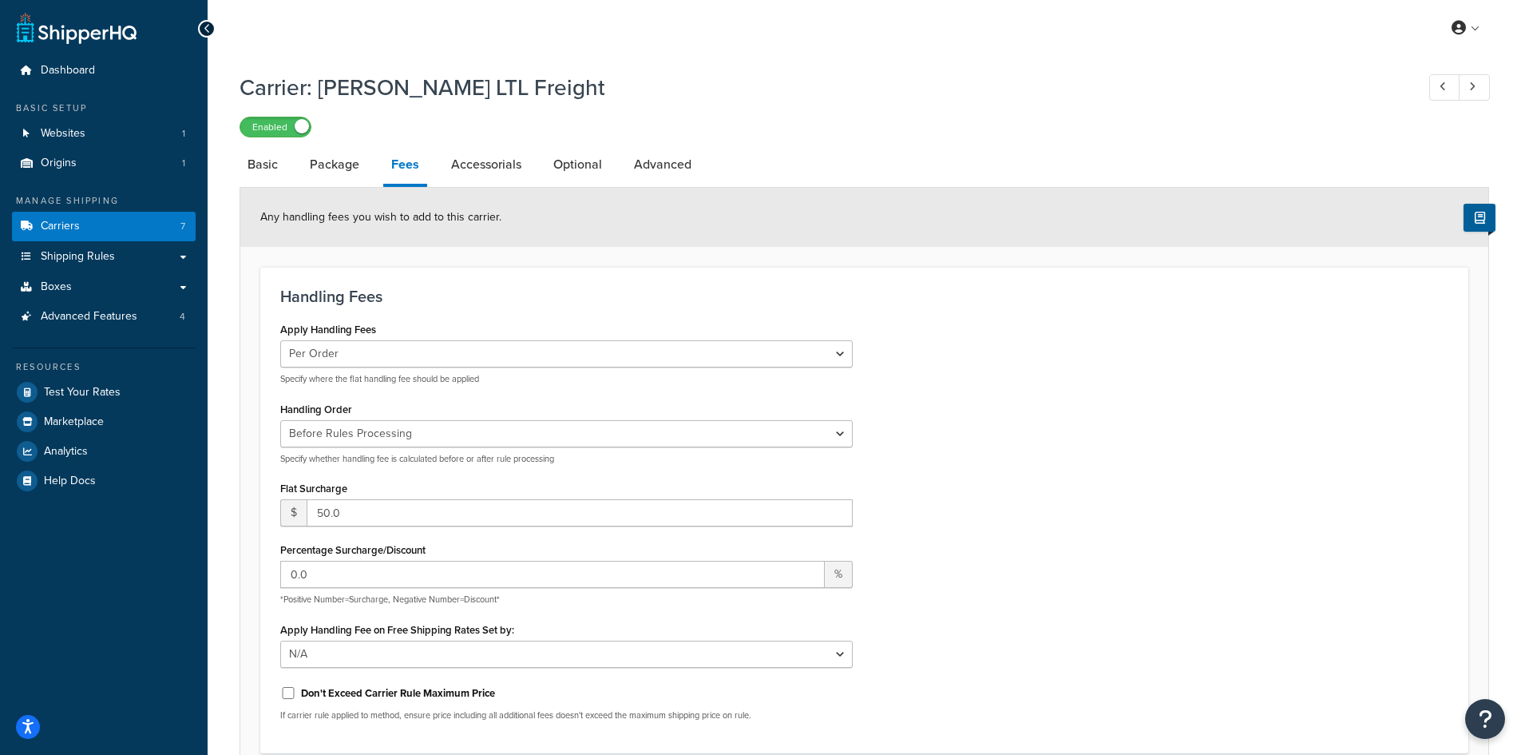
click at [502, 145] on div "Carrier: SAIA LTL Freight Enabled Basic Package Fees Accessorials Optional Adva…" at bounding box center [865, 537] width 1250 height 946
click at [510, 166] on link "Accessorials" at bounding box center [486, 164] width 86 height 38
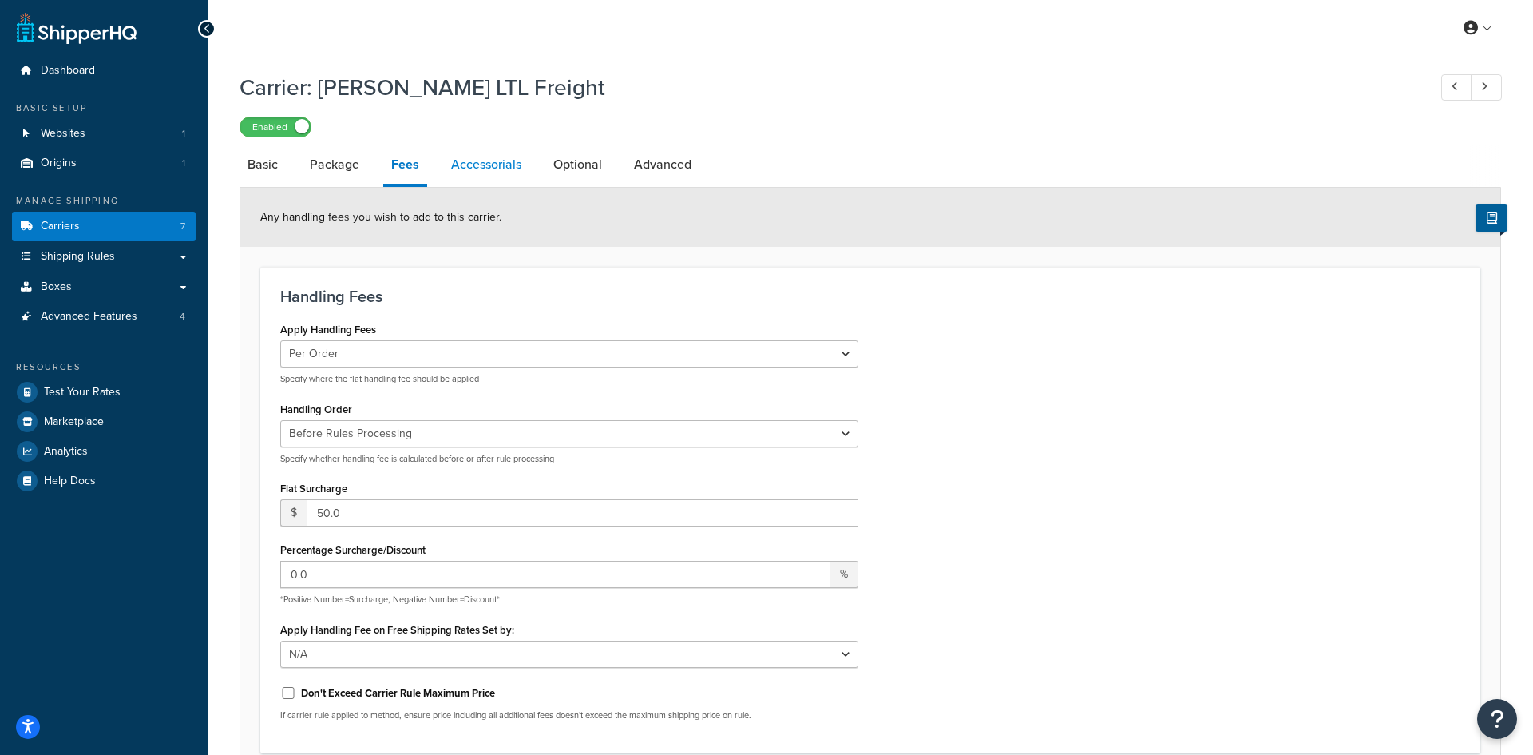
select select "residential"
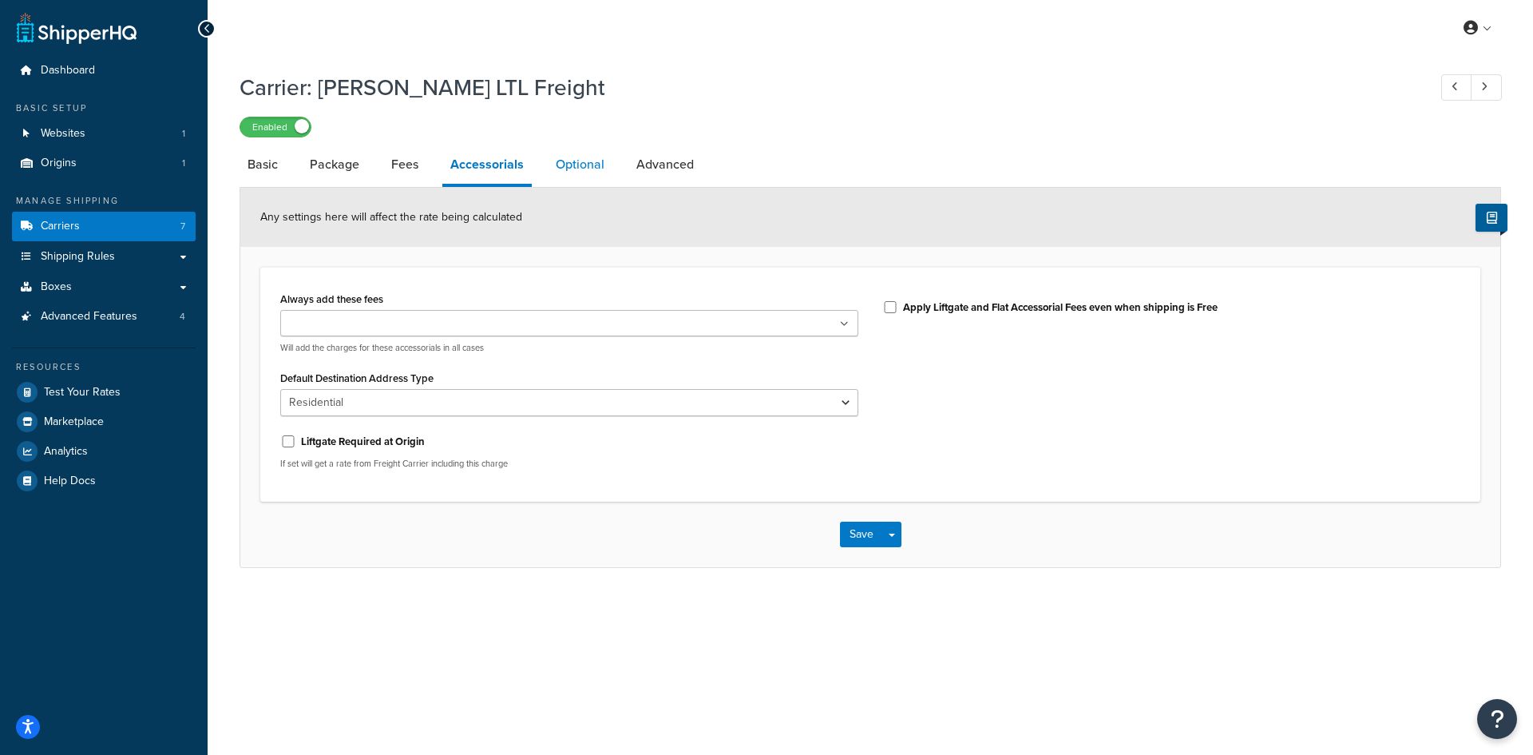
click at [581, 165] on link "Optional" at bounding box center [580, 164] width 65 height 38
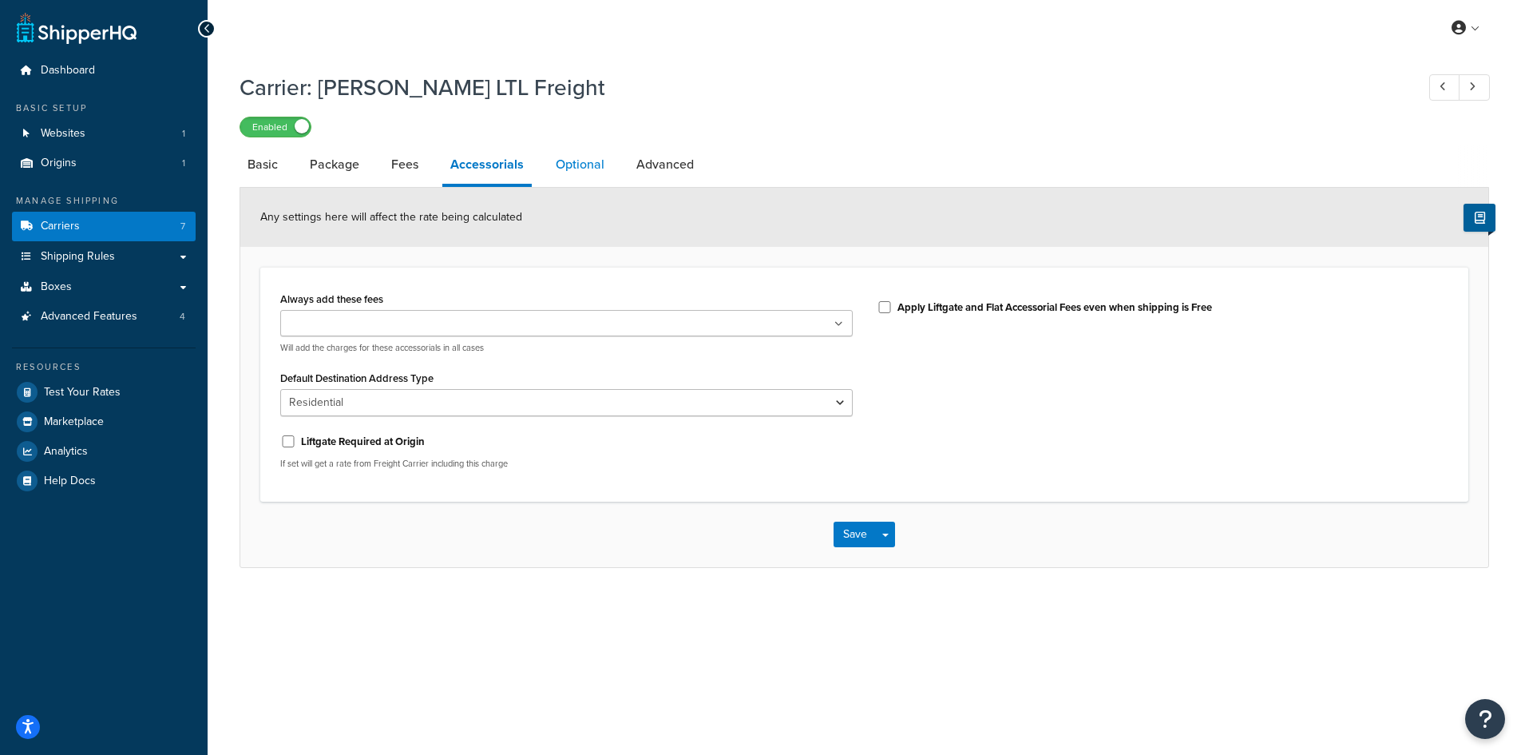
select select "85"
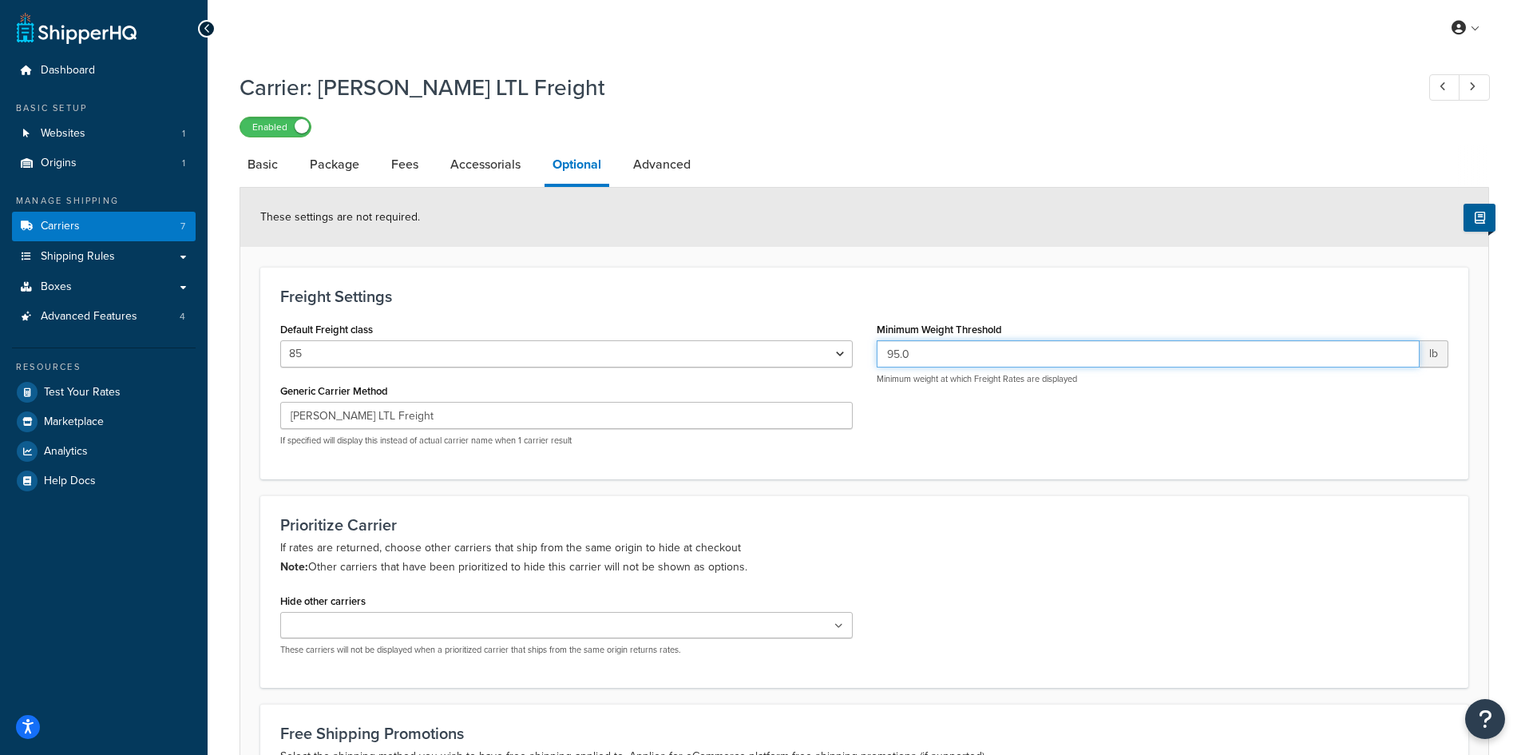
drag, startPoint x: 948, startPoint y: 354, endPoint x: 789, endPoint y: 340, distance: 159.5
click at [789, 340] on div "Default Freight class 50 55 60 65 70 77.5 85 92.5 100 110 125 150 175 200 250 3…" at bounding box center [864, 388] width 1192 height 141
type input "65"
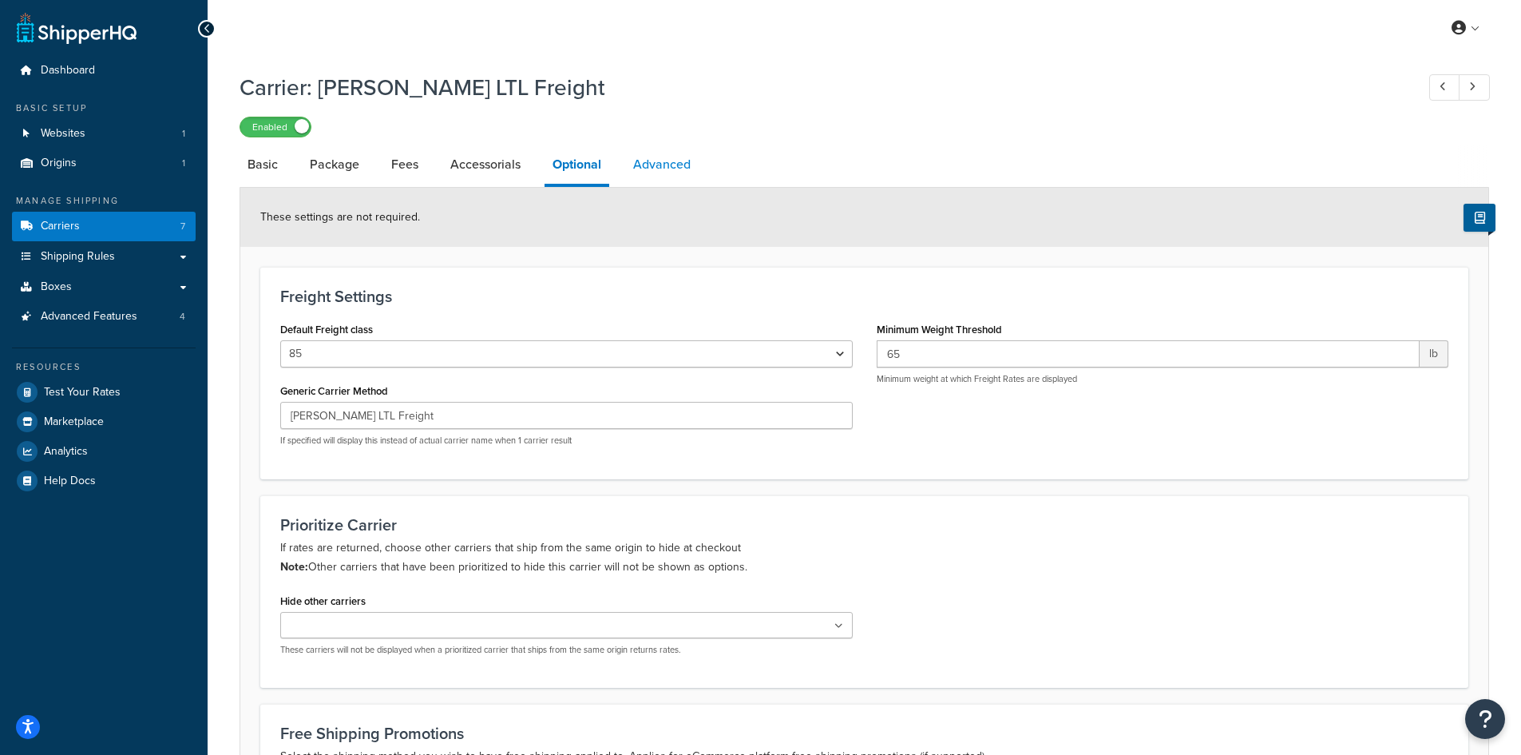
click at [645, 164] on link "Advanced" at bounding box center [661, 164] width 73 height 38
select select "false"
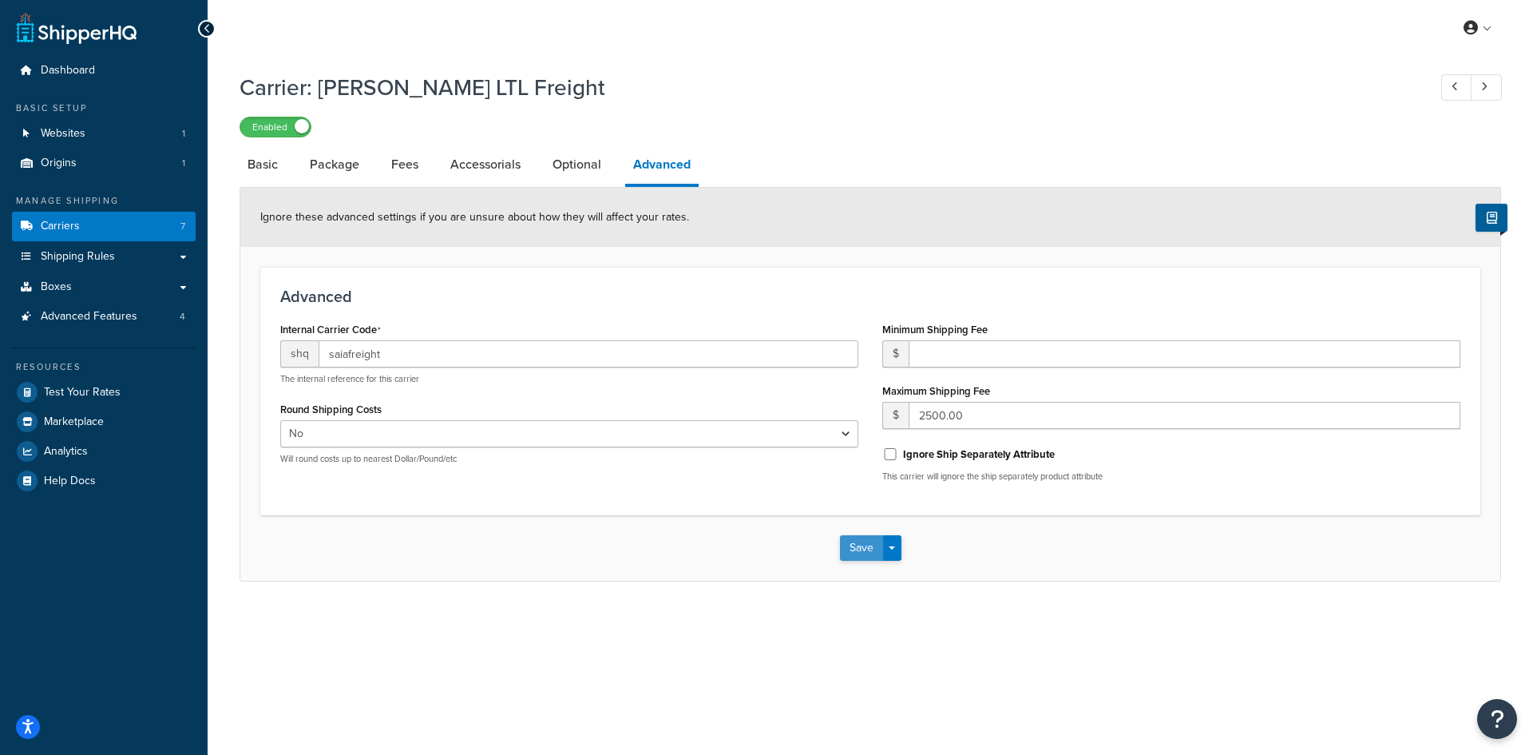
click at [854, 548] on button "Save" at bounding box center [861, 548] width 43 height 26
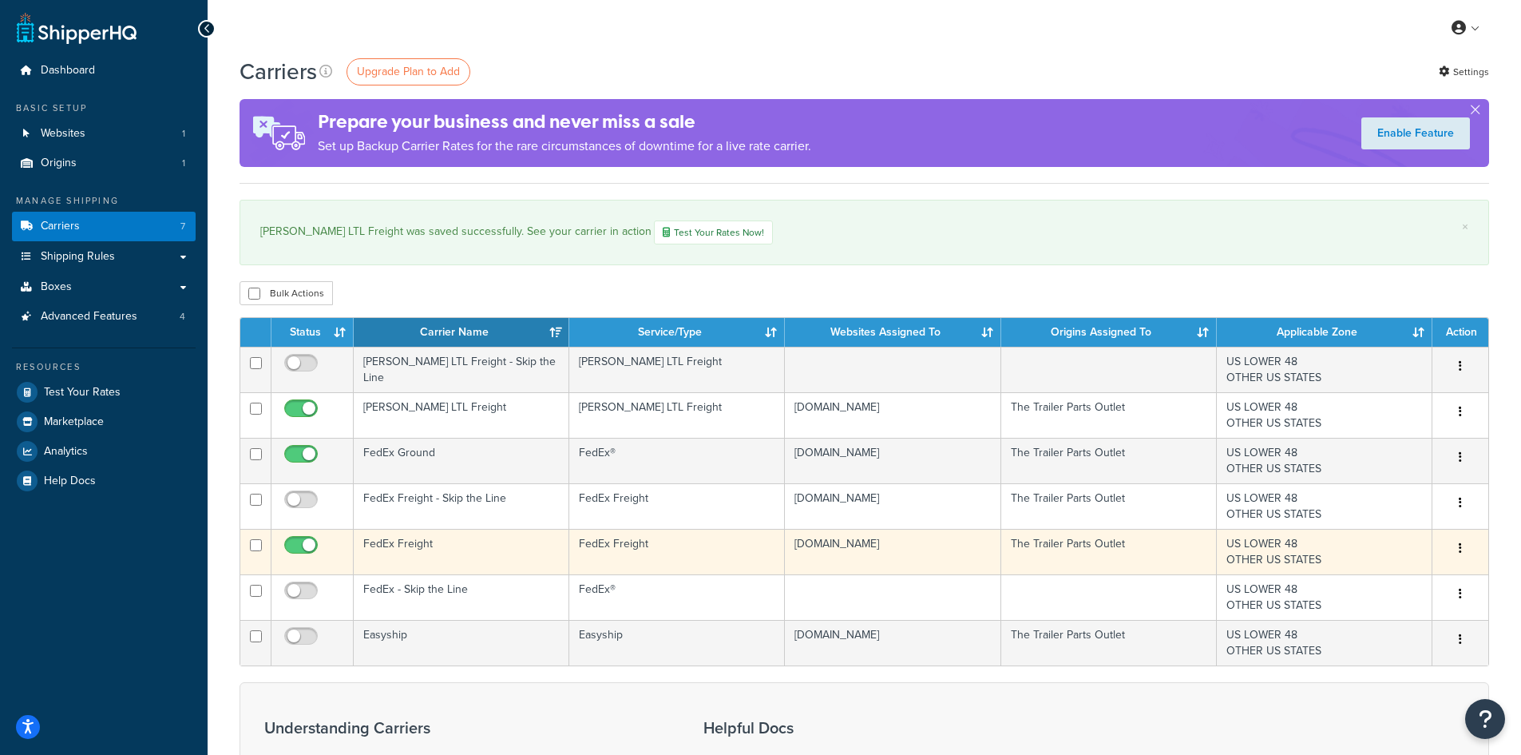
click at [396, 547] on td "FedEx Freight" at bounding box center [462, 552] width 216 height 46
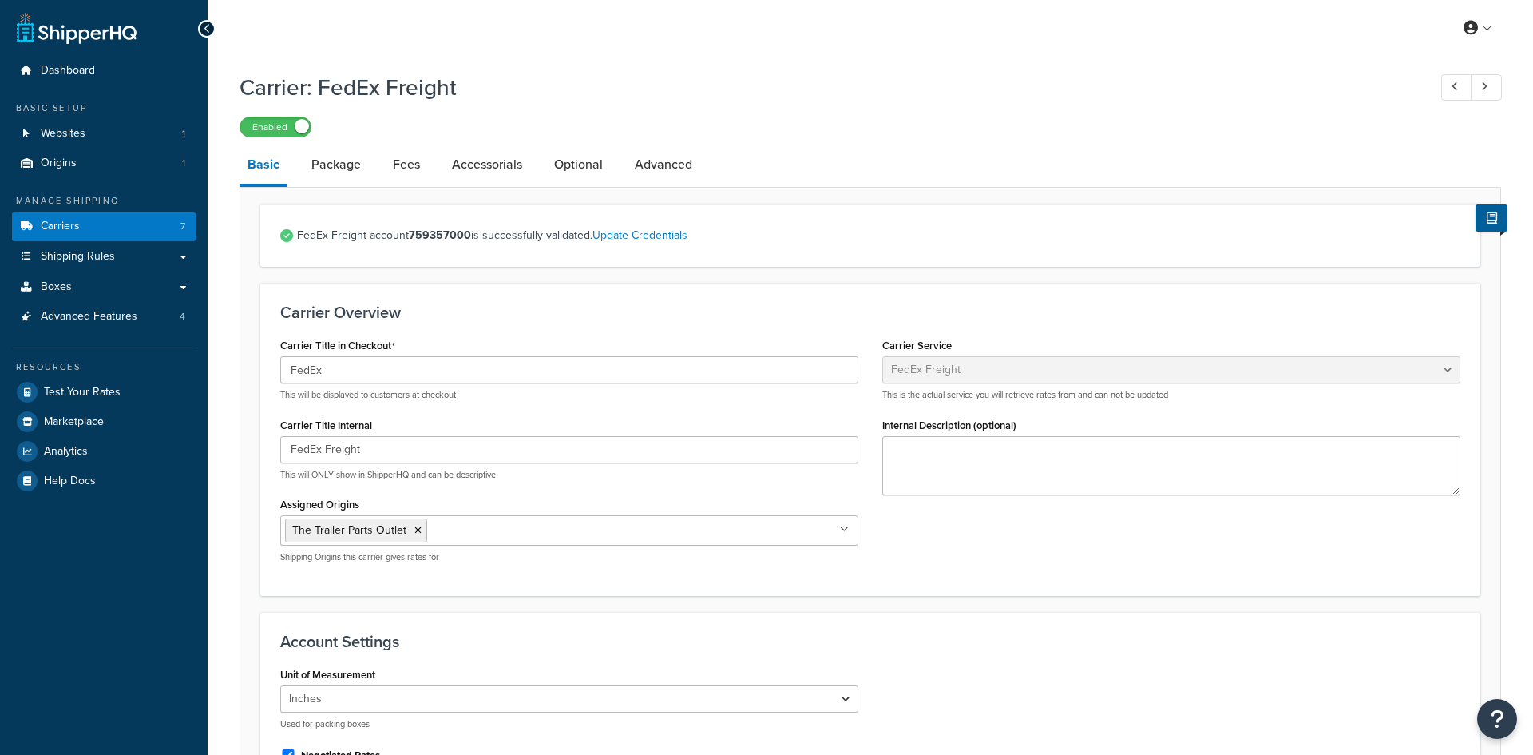
select select "fedExFreight"
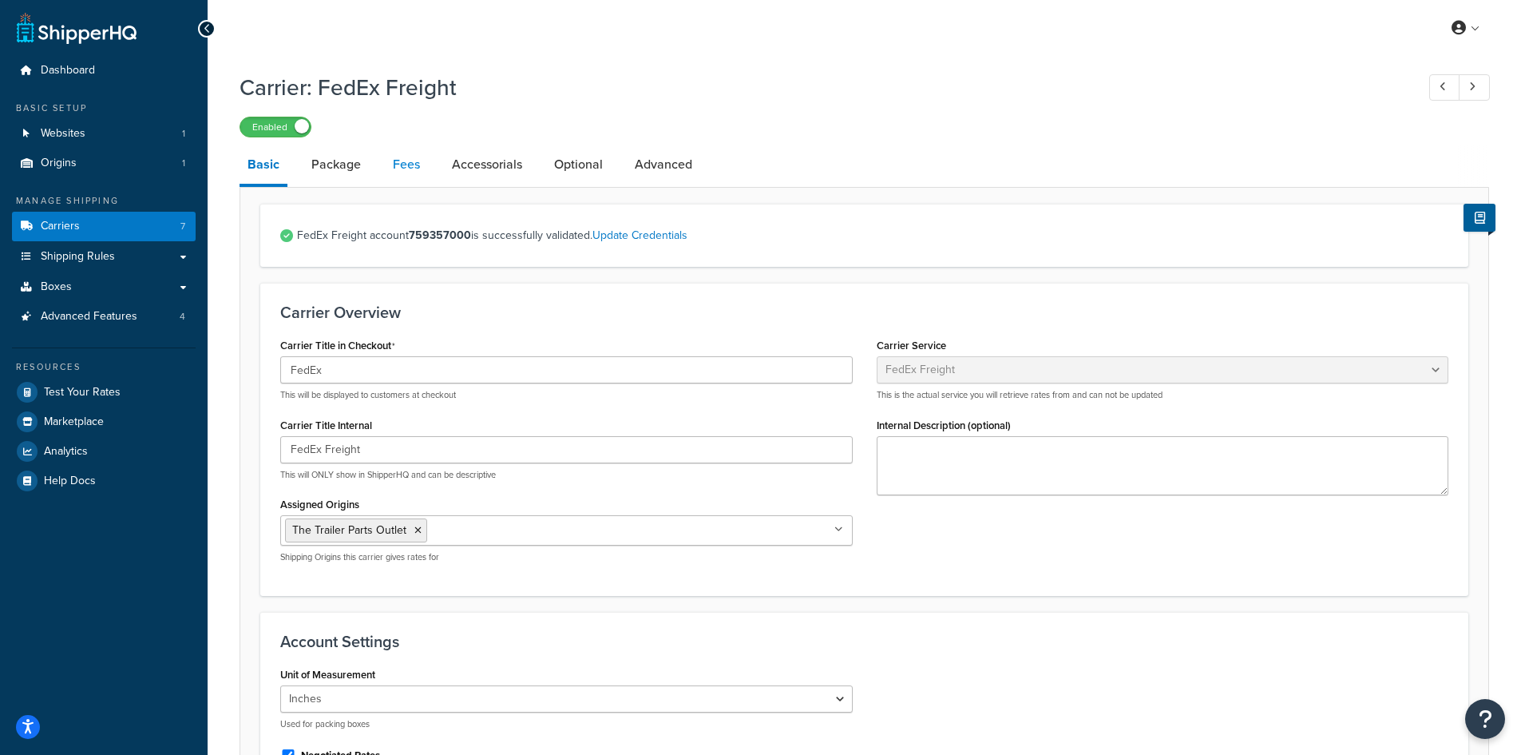
click at [397, 174] on link "Fees" at bounding box center [406, 164] width 43 height 38
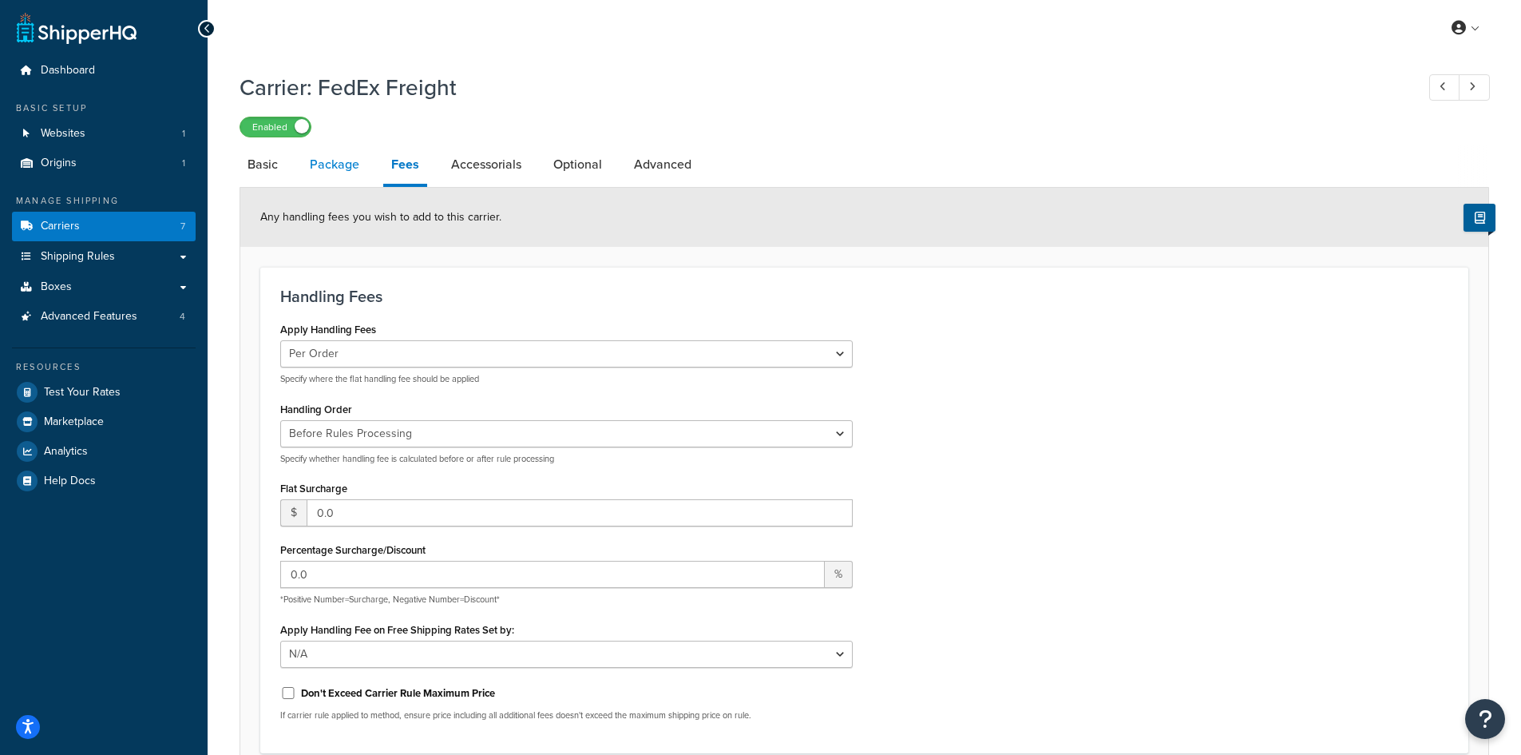
click at [331, 151] on link "Package" at bounding box center [334, 164] width 65 height 38
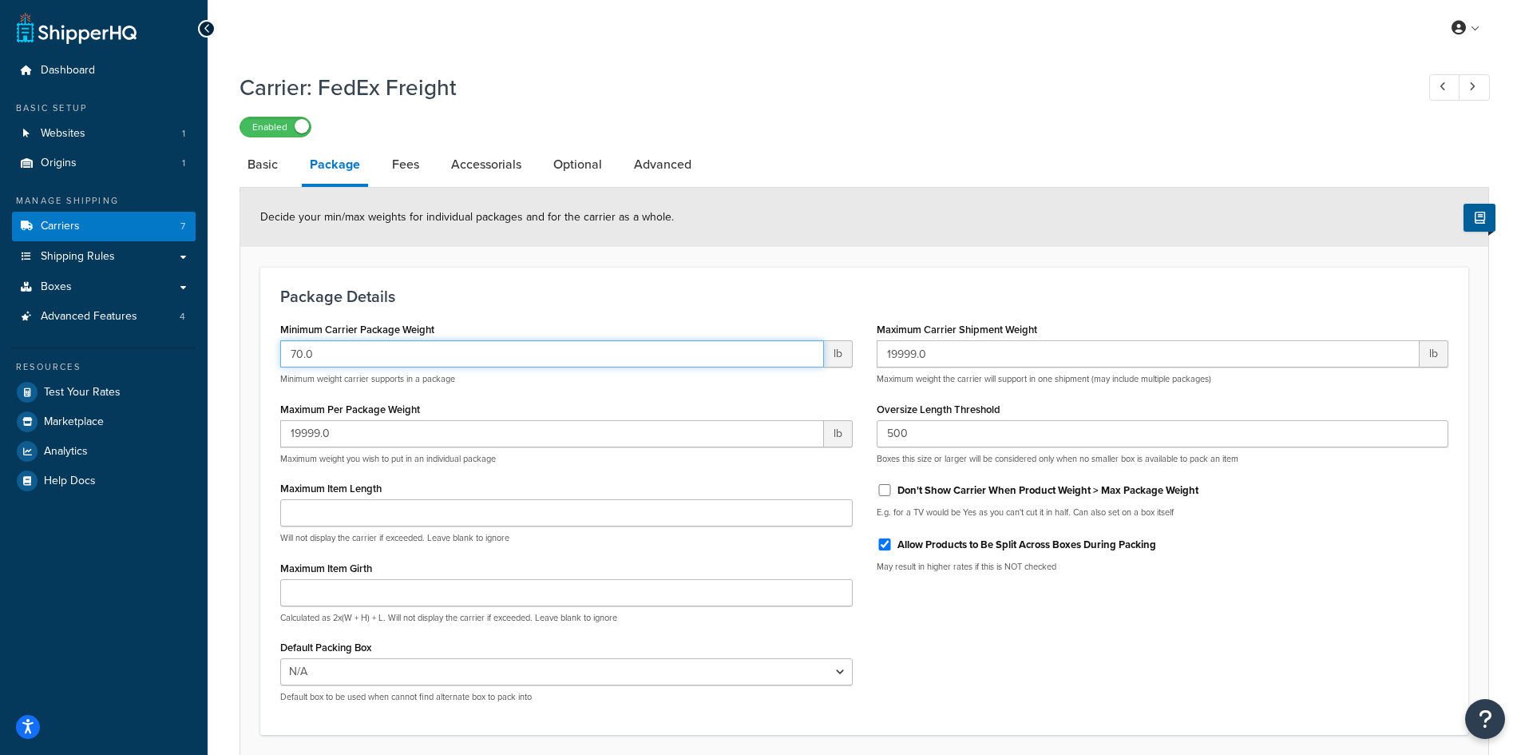
drag, startPoint x: 373, startPoint y: 353, endPoint x: 190, endPoint y: 362, distance: 183.1
click at [191, 362] on div "Dashboard Basic Setup Websites 1 Origins 1 Manage Shipping Carriers 7 Shipping …" at bounding box center [760, 440] width 1521 height 881
type input "65"
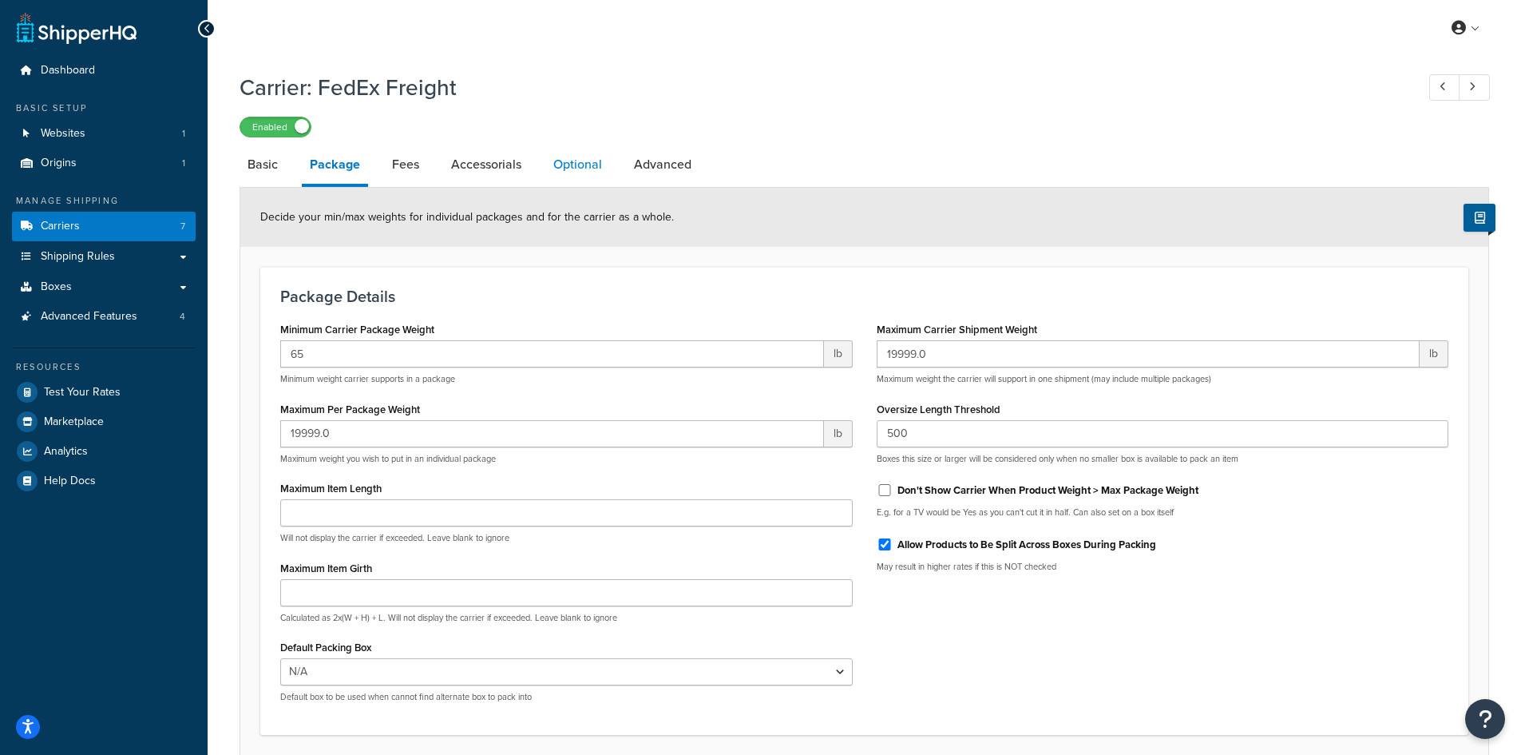
click at [575, 159] on link "Optional" at bounding box center [577, 164] width 65 height 38
select select "85"
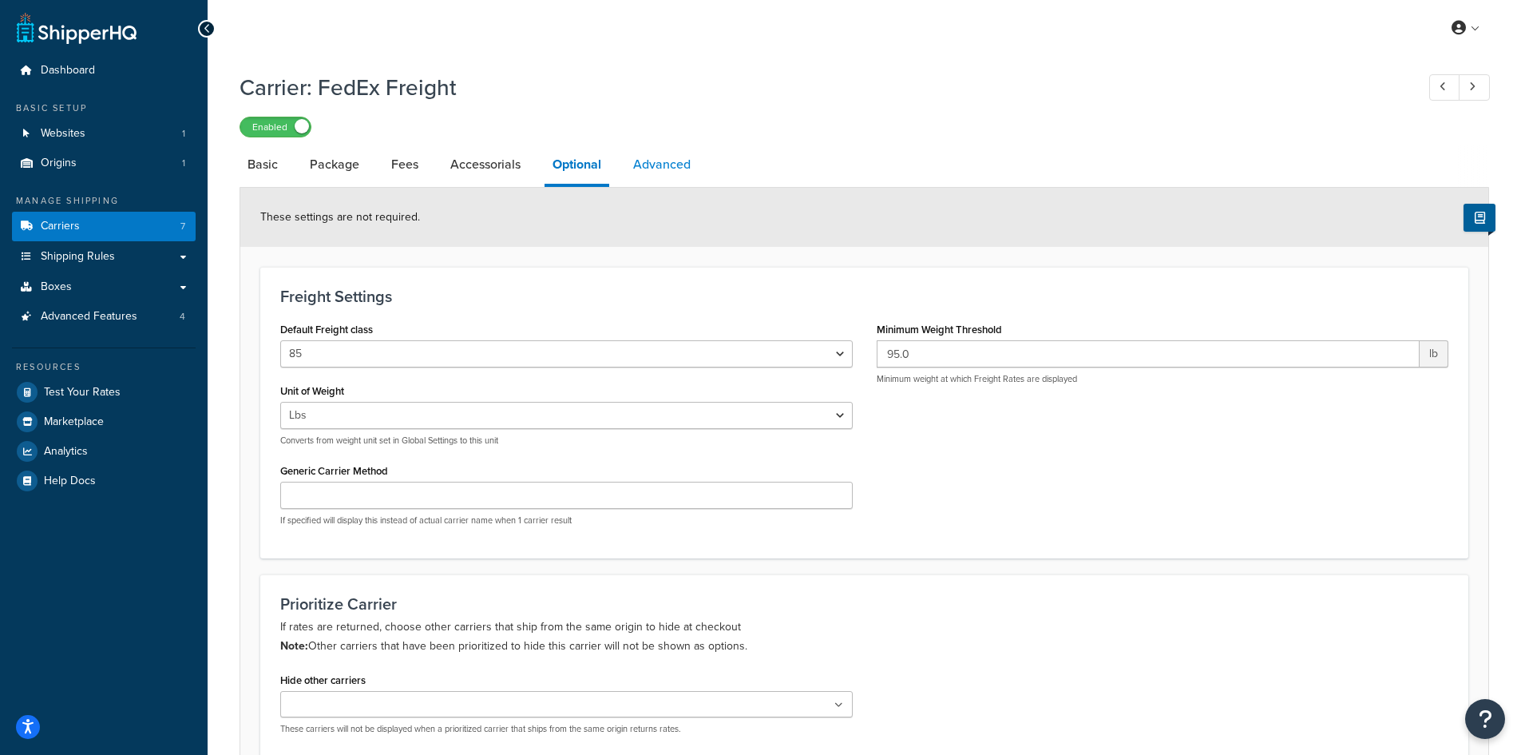
click at [660, 160] on link "Advanced" at bounding box center [661, 164] width 73 height 38
select select "false"
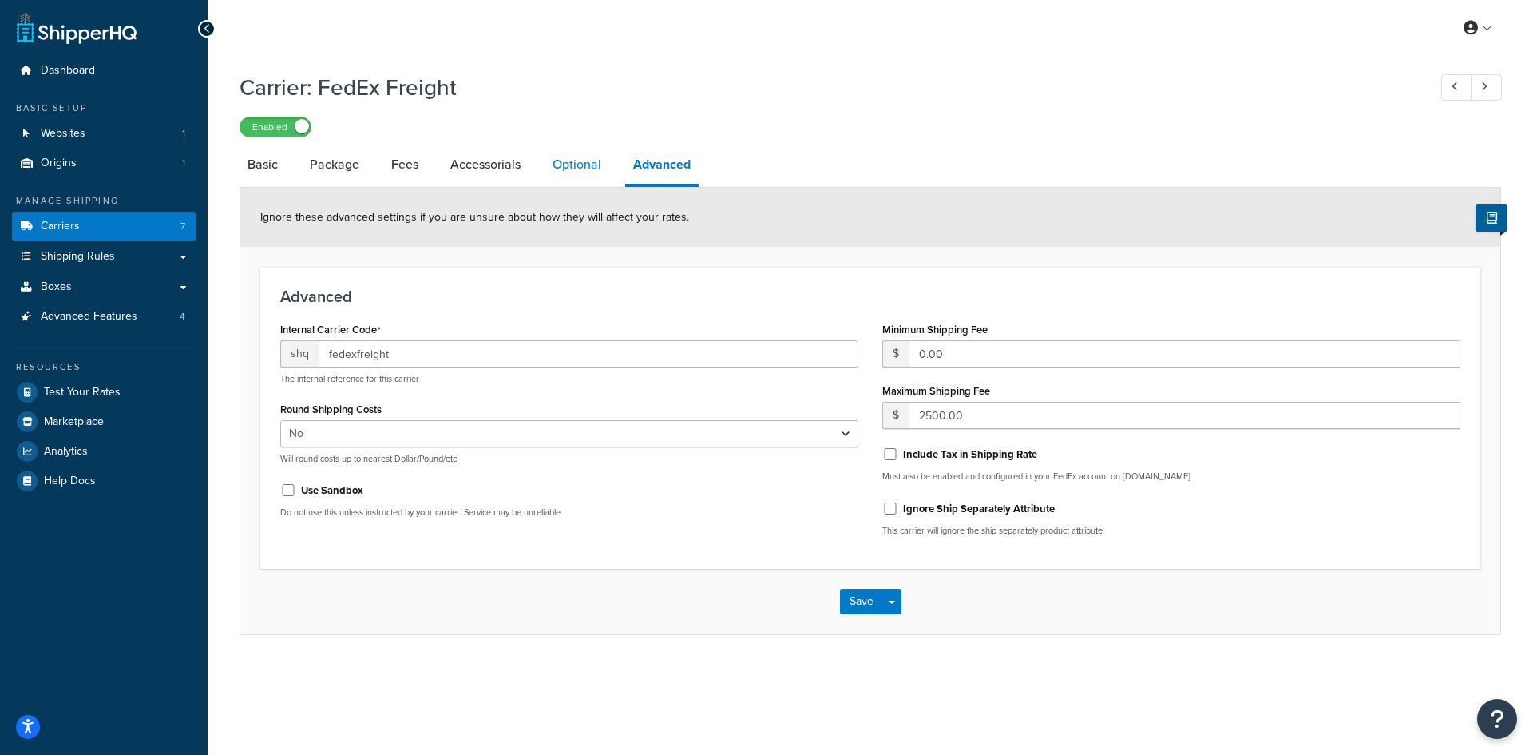
click at [579, 159] on link "Optional" at bounding box center [577, 164] width 65 height 38
select select "85"
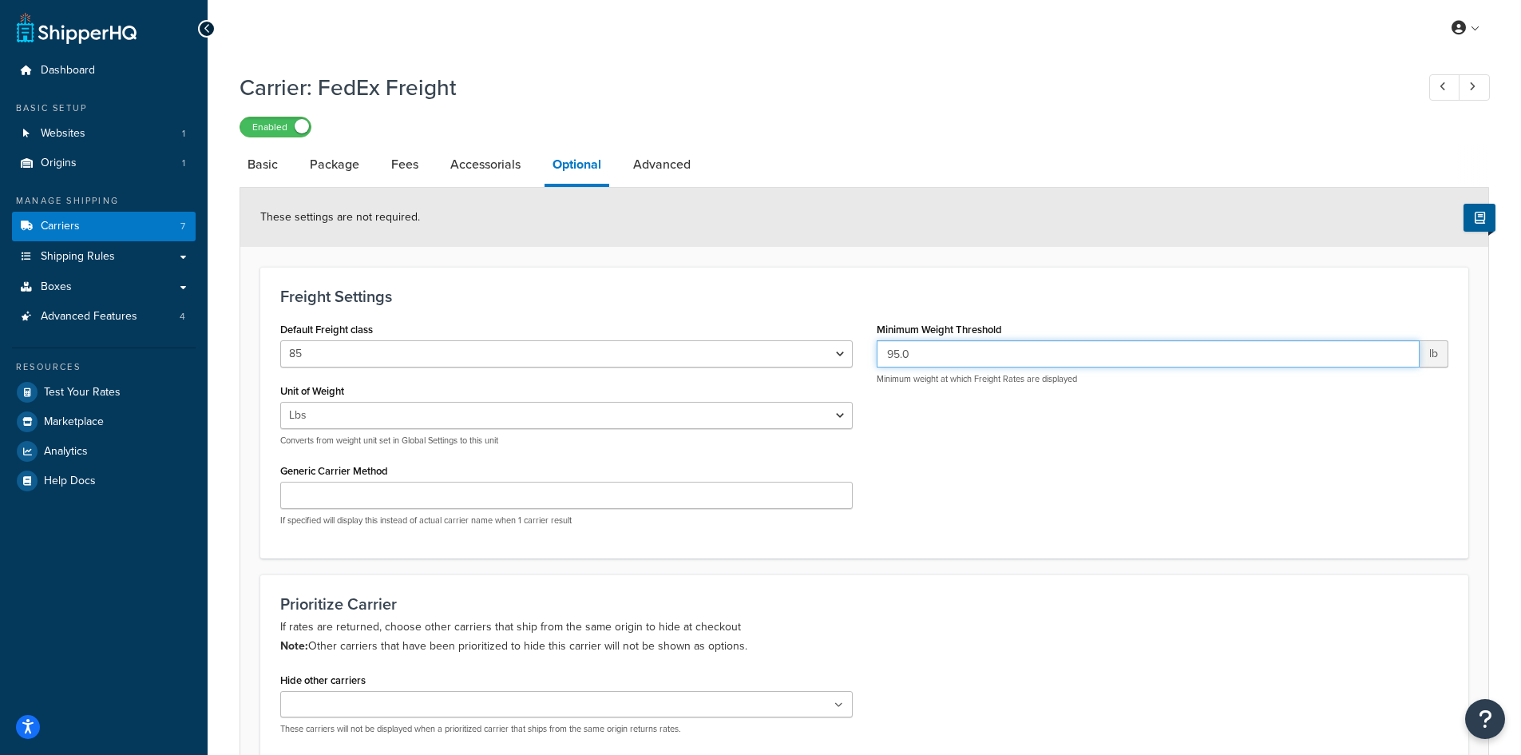
drag, startPoint x: 932, startPoint y: 352, endPoint x: 759, endPoint y: 339, distance: 173.8
click at [759, 339] on div "Default Freight class 50 55 60 65 70 77.5 85 92.5 100 110 125 150 175 200 250 3…" at bounding box center [864, 428] width 1192 height 220
type input "65"
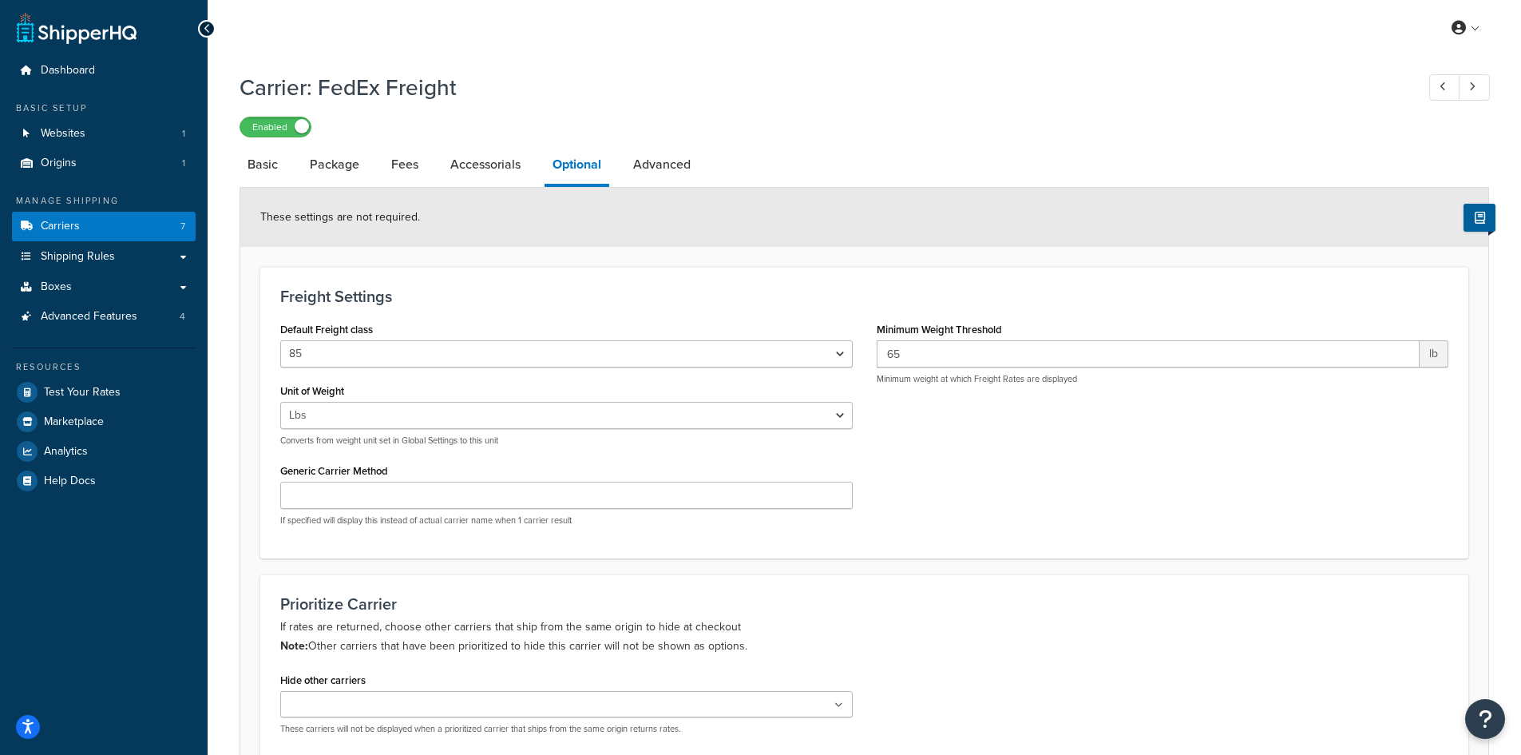
click at [872, 309] on div "Freight Settings Default Freight class 50 55 60 65 70 77.5 85 92.5 100 110 125 …" at bounding box center [864, 412] width 1208 height 291
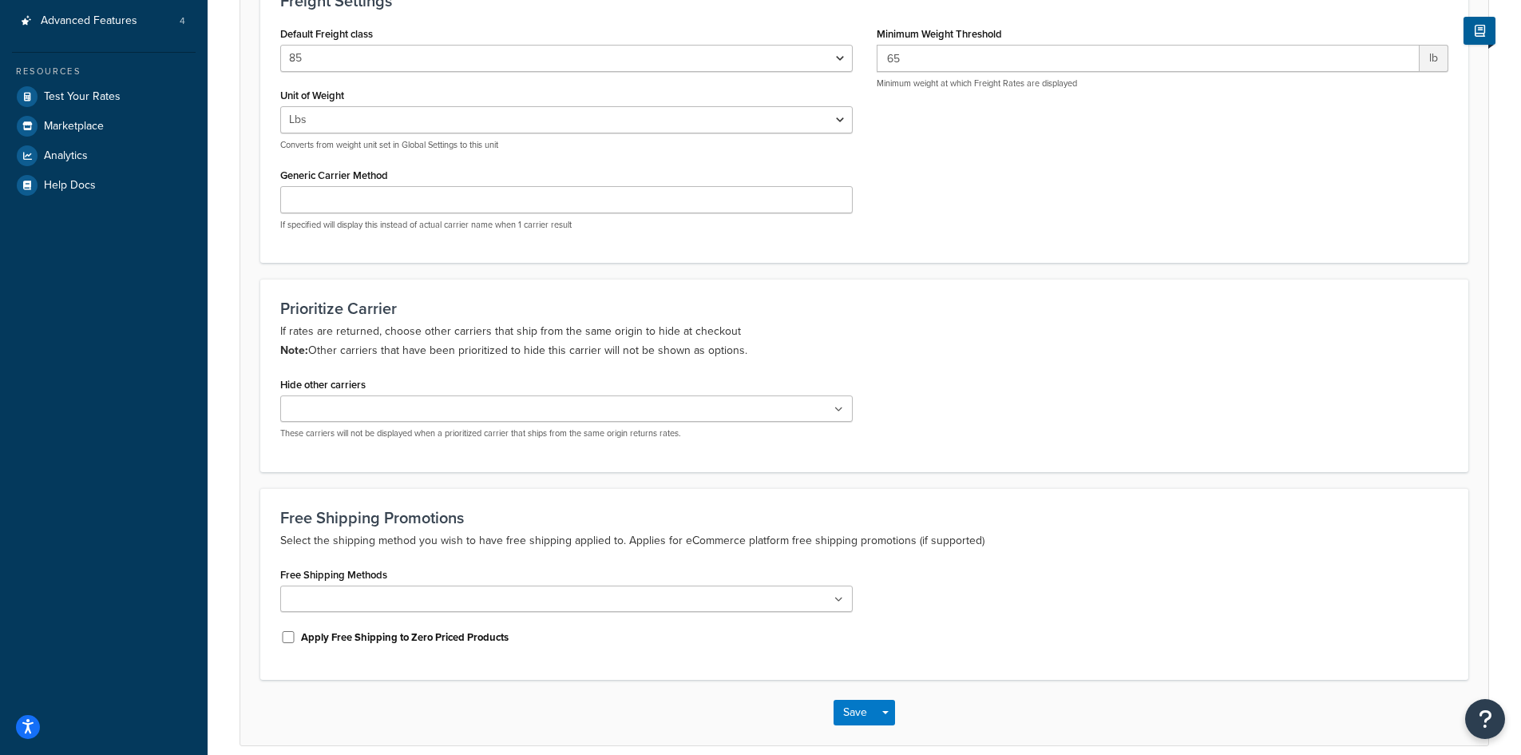
scroll to position [367, 0]
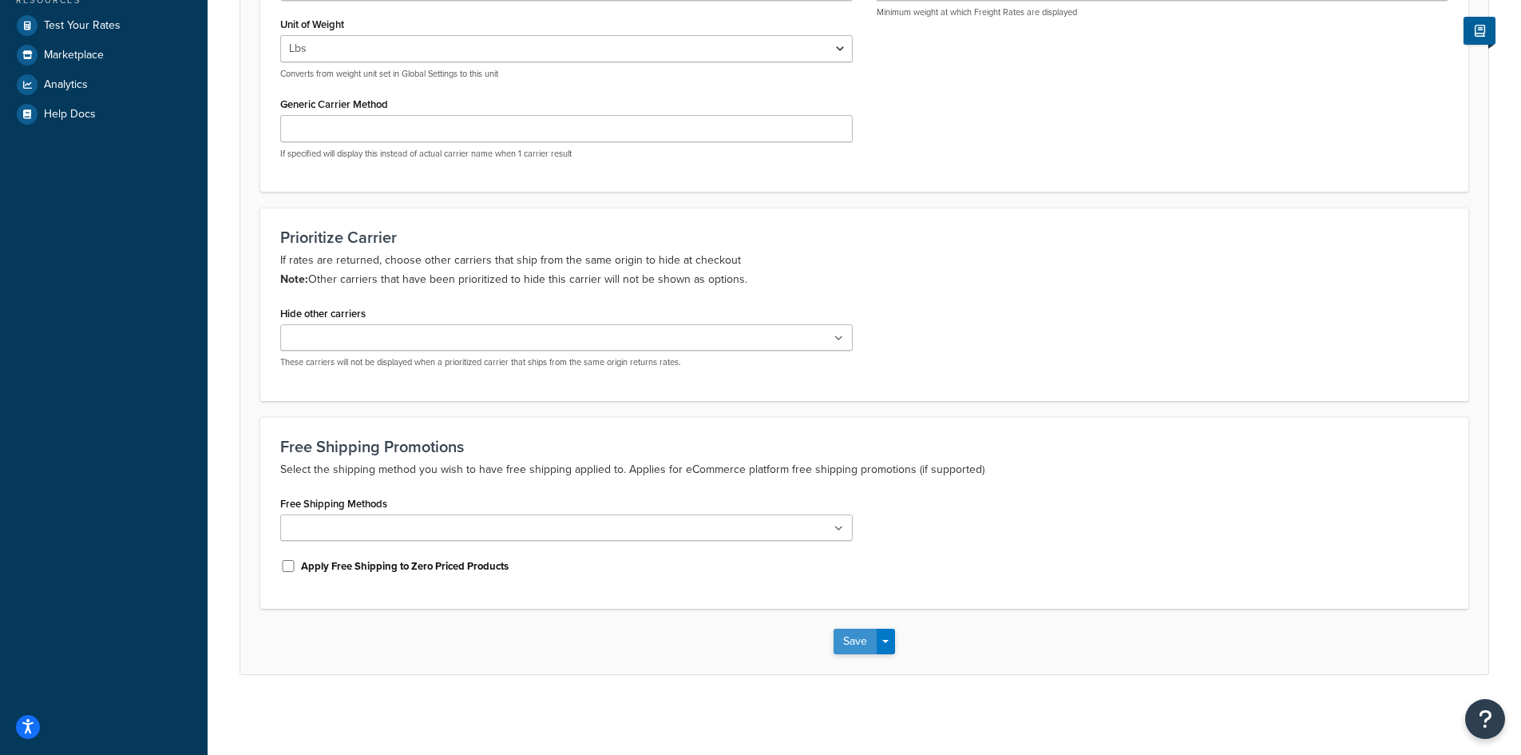
click at [853, 640] on button "Save" at bounding box center [855, 642] width 43 height 26
